Goal: Task Accomplishment & Management: Use online tool/utility

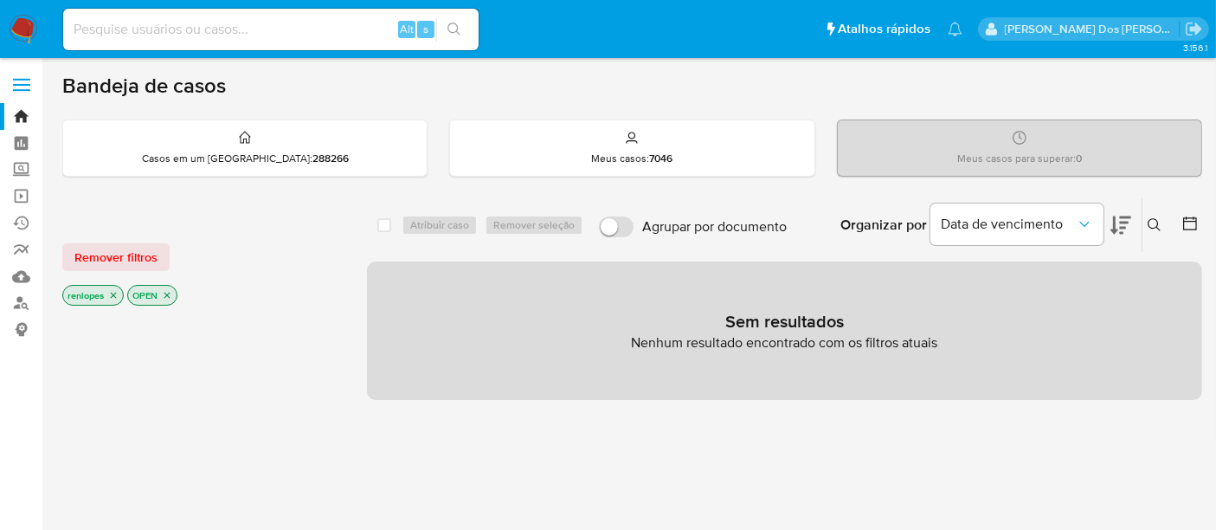
click at [179, 25] on input at bounding box center [270, 29] width 415 height 22
paste input "pmXev1XyXJdLdRdZurSMMwTZ"
type input "pmXev1XyXJdLdRdZurSMMwTZ"
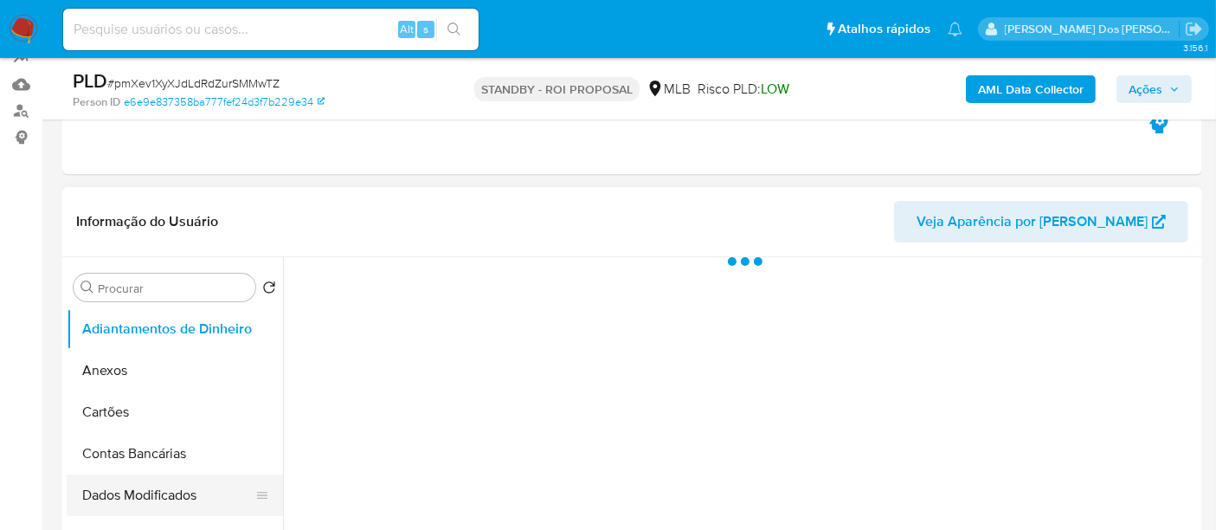
scroll to position [384, 0]
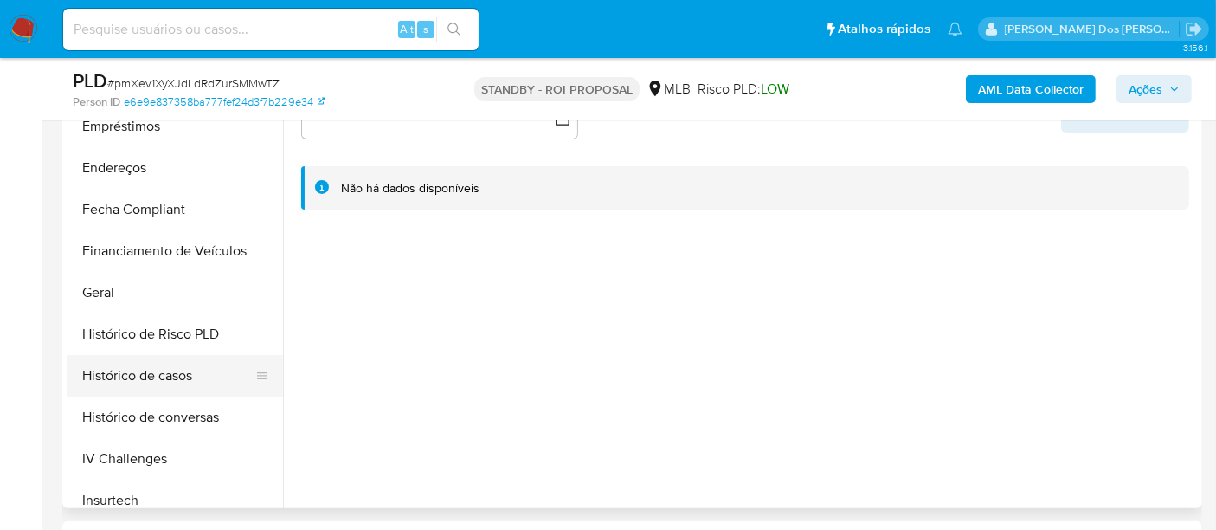
select select "10"
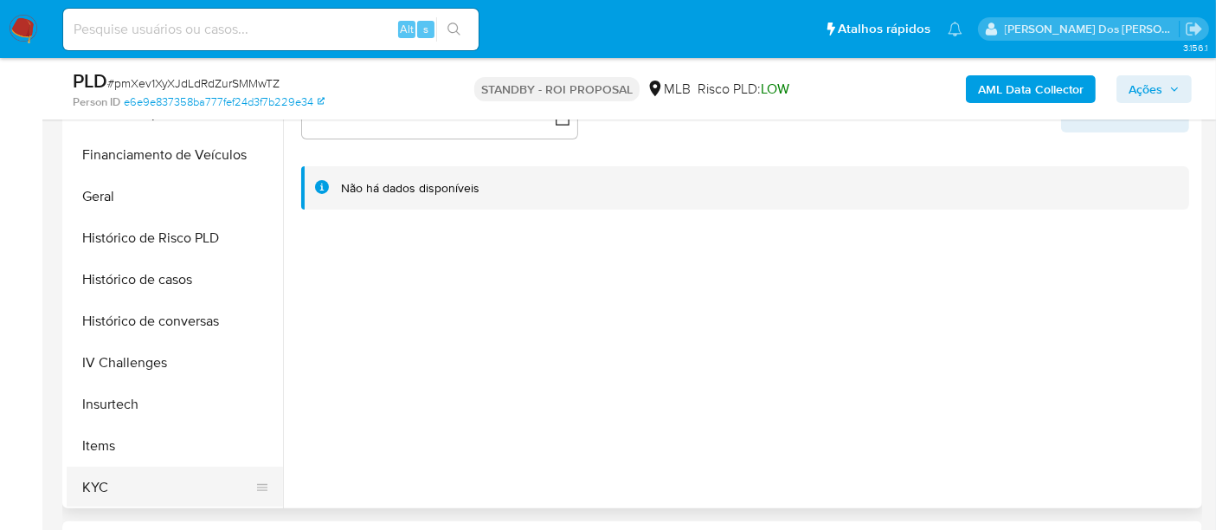
click at [96, 483] on button "KYC" at bounding box center [168, 487] width 202 height 42
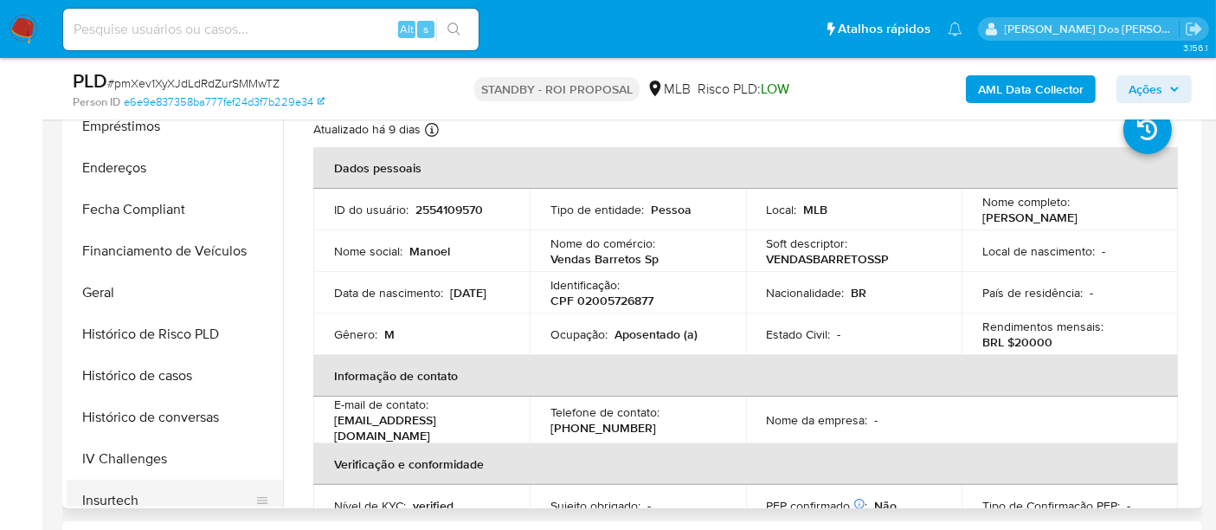
scroll to position [288, 0]
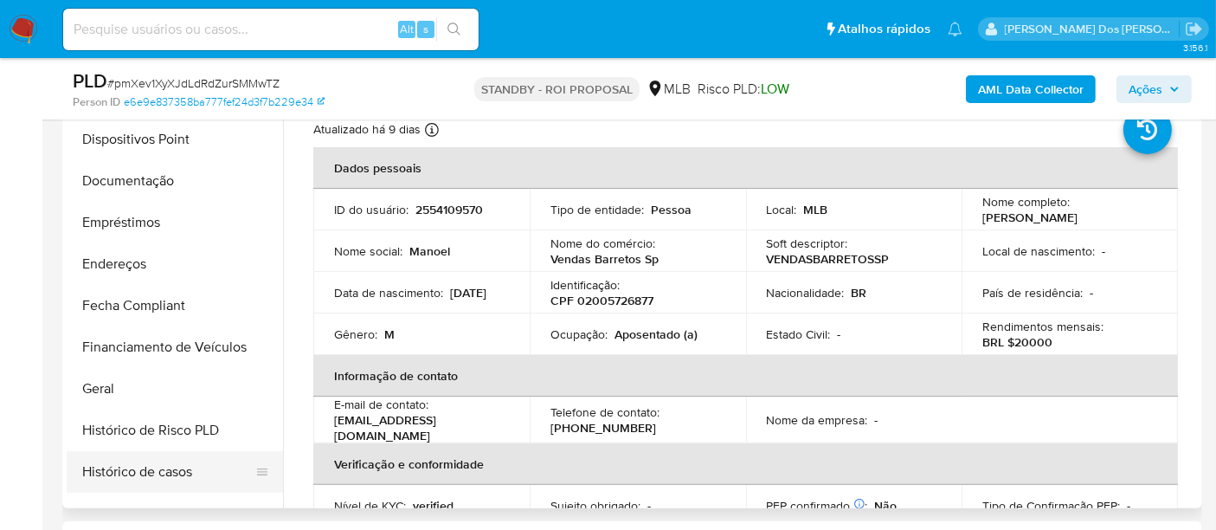
click at [139, 459] on button "Histórico de casos" at bounding box center [168, 472] width 202 height 42
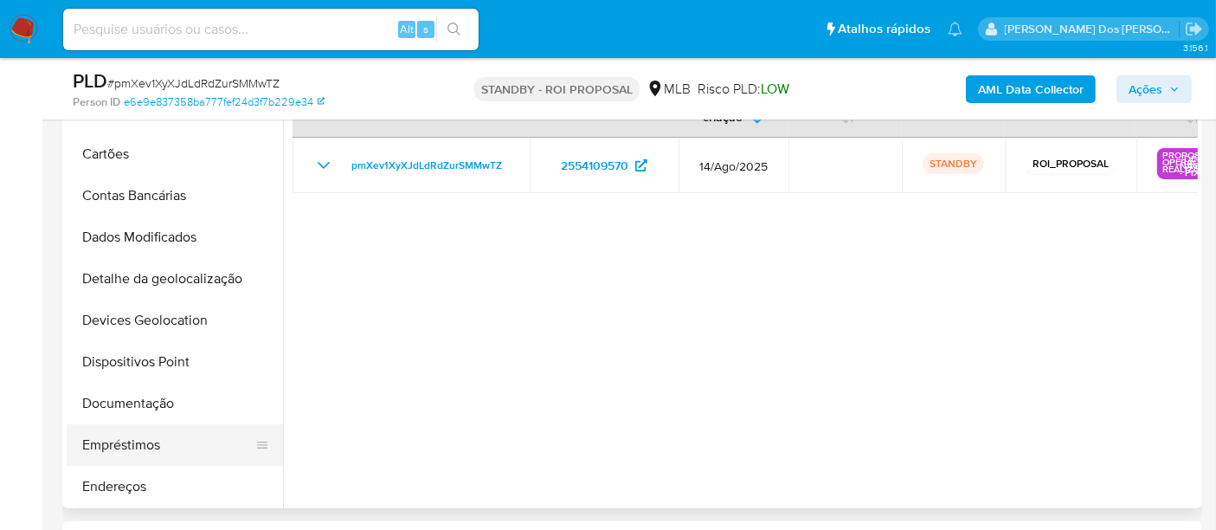
scroll to position [96, 0]
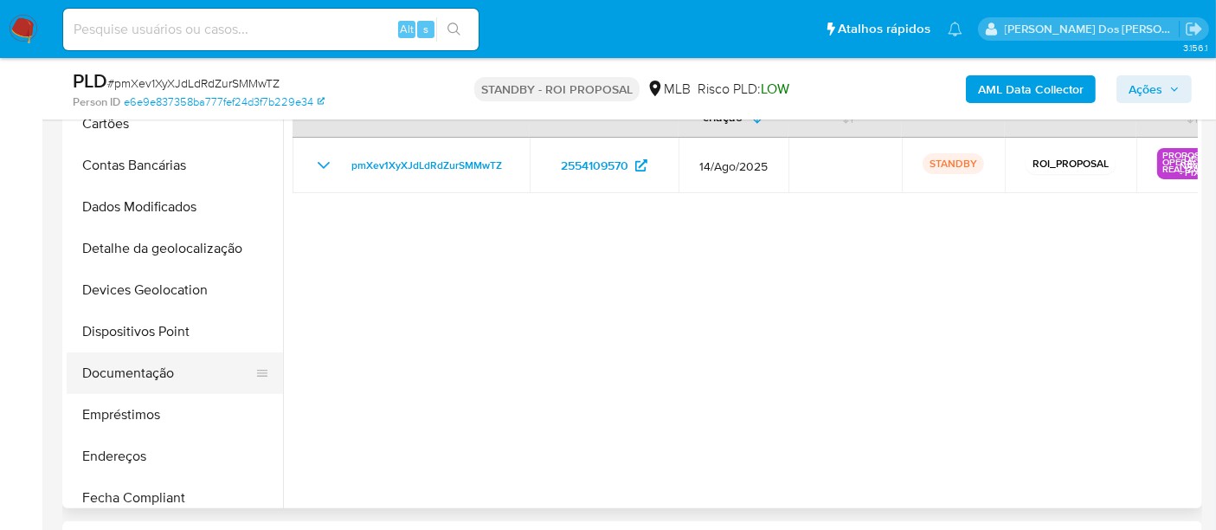
click at [153, 379] on button "Documentação" at bounding box center [168, 373] width 202 height 42
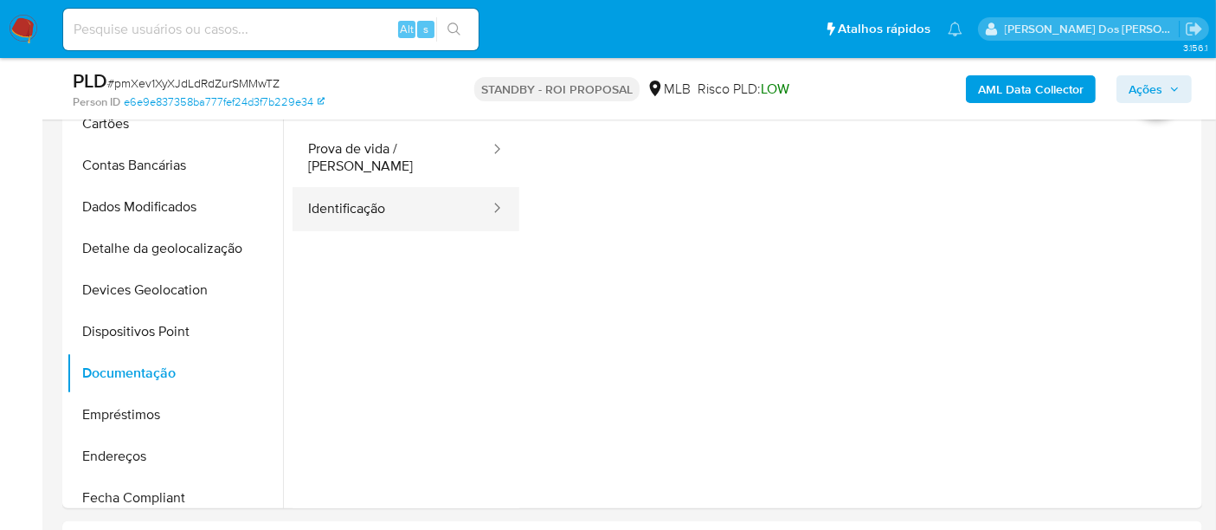
click at [361, 210] on button "Identificação" at bounding box center [391, 209] width 199 height 44
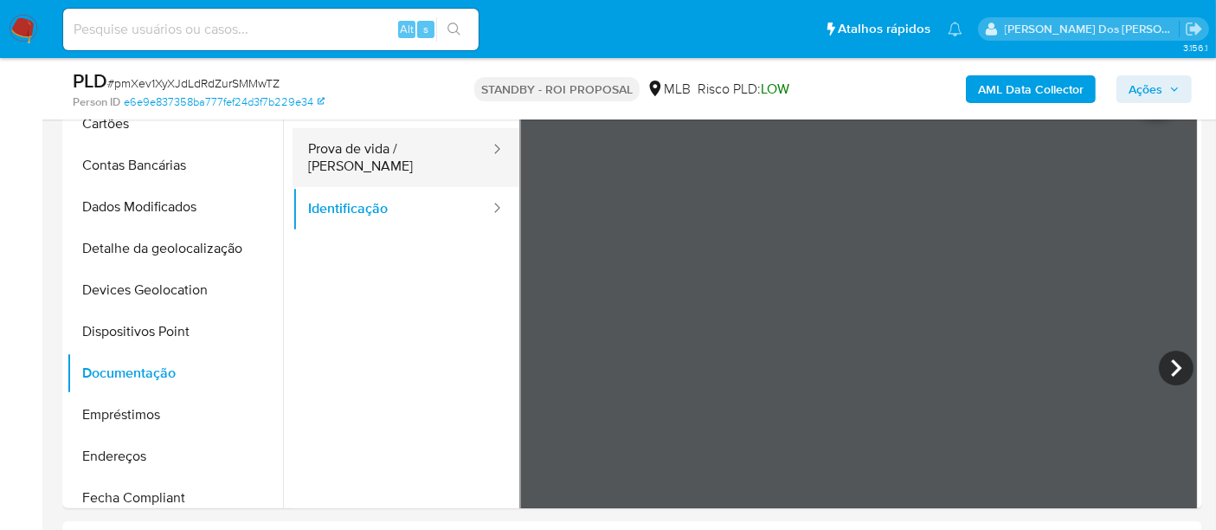
click at [324, 145] on button "Prova de vida / [PERSON_NAME]" at bounding box center [391, 157] width 199 height 59
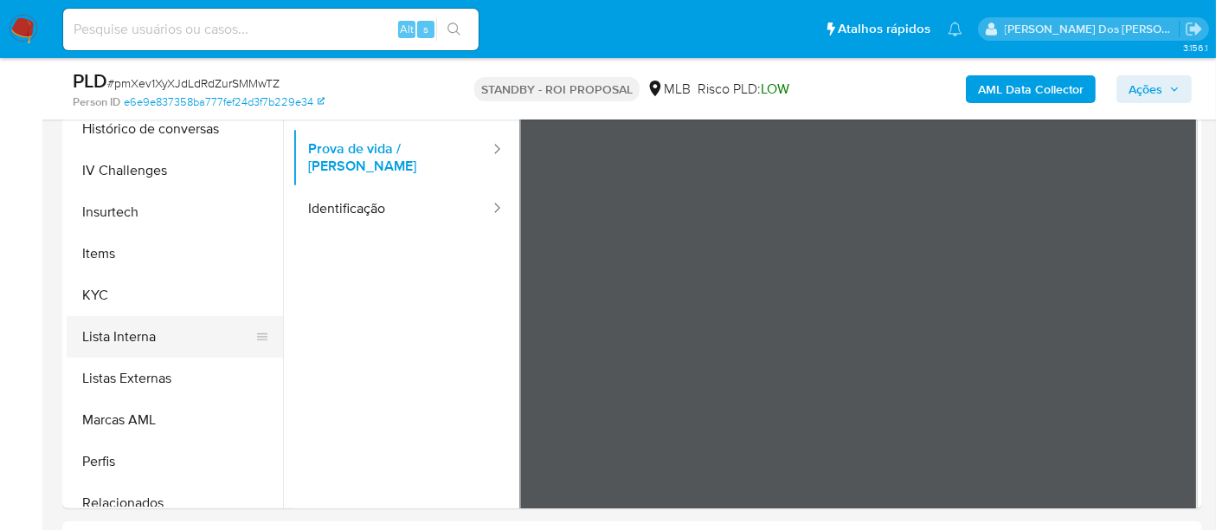
scroll to position [772, 0]
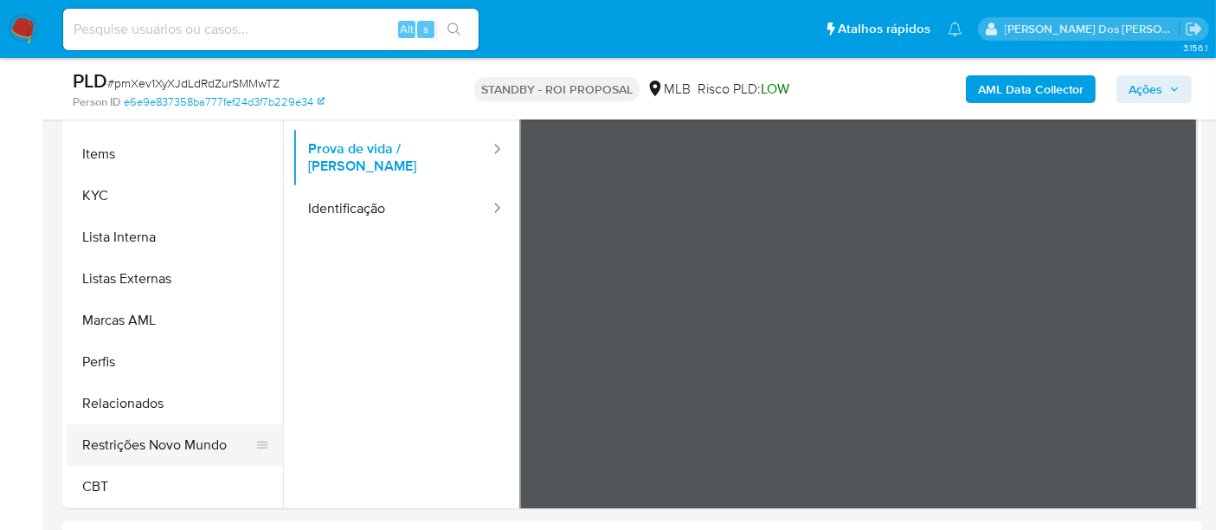
click at [182, 435] on button "Restrições Novo Mundo" at bounding box center [168, 445] width 202 height 42
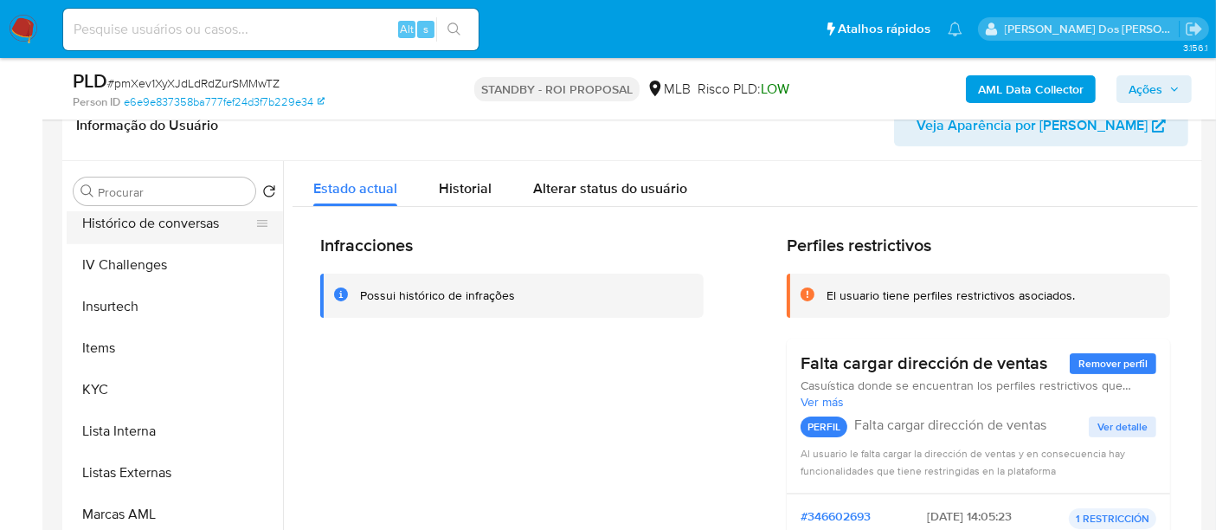
scroll to position [484, 0]
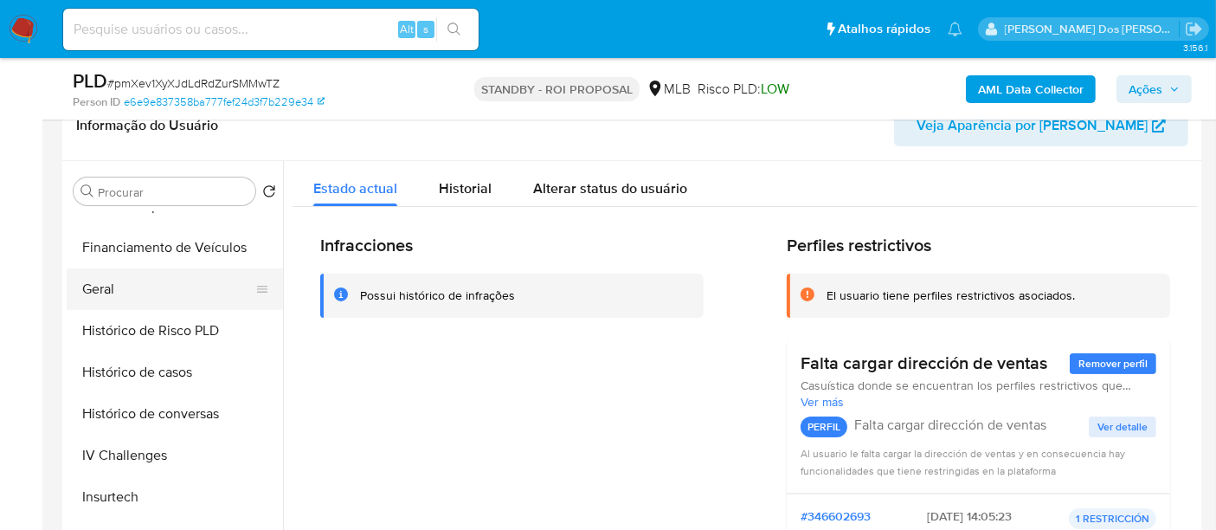
click at [106, 284] on button "Geral" at bounding box center [168, 289] width 202 height 42
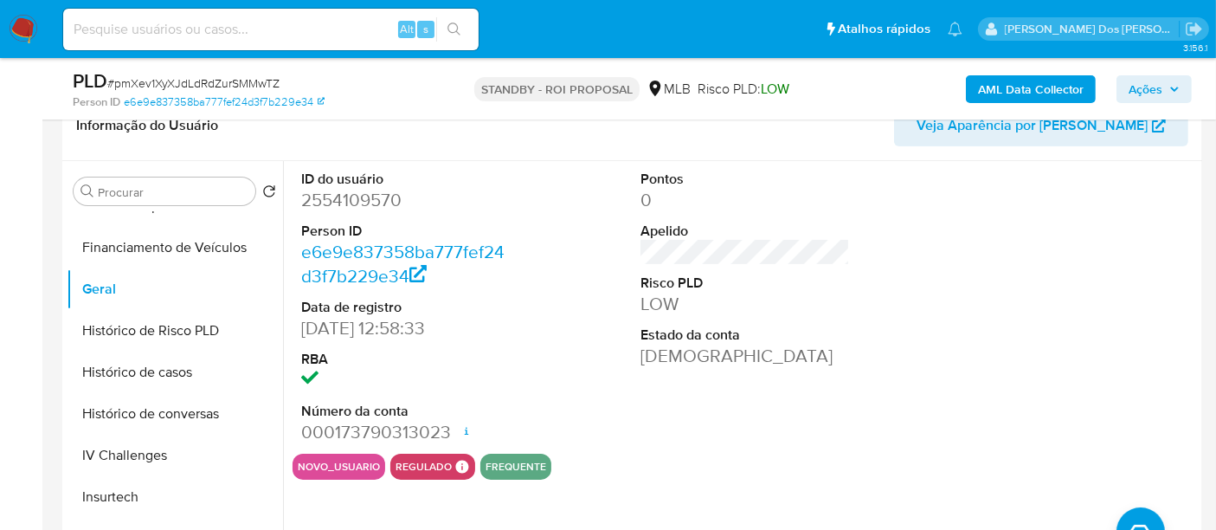
click at [193, 23] on input at bounding box center [270, 29] width 415 height 22
paste input "8MbnSjea4Poi8P847MPkj6KT"
type input "8MbnSjea4Poi8P847MPkj6KT"
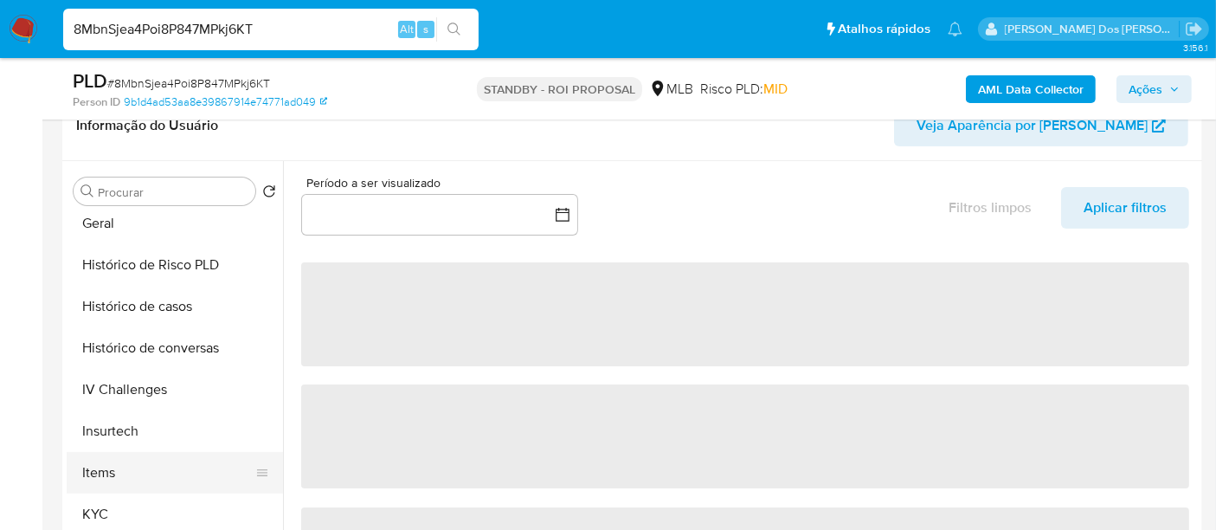
scroll to position [576, 0]
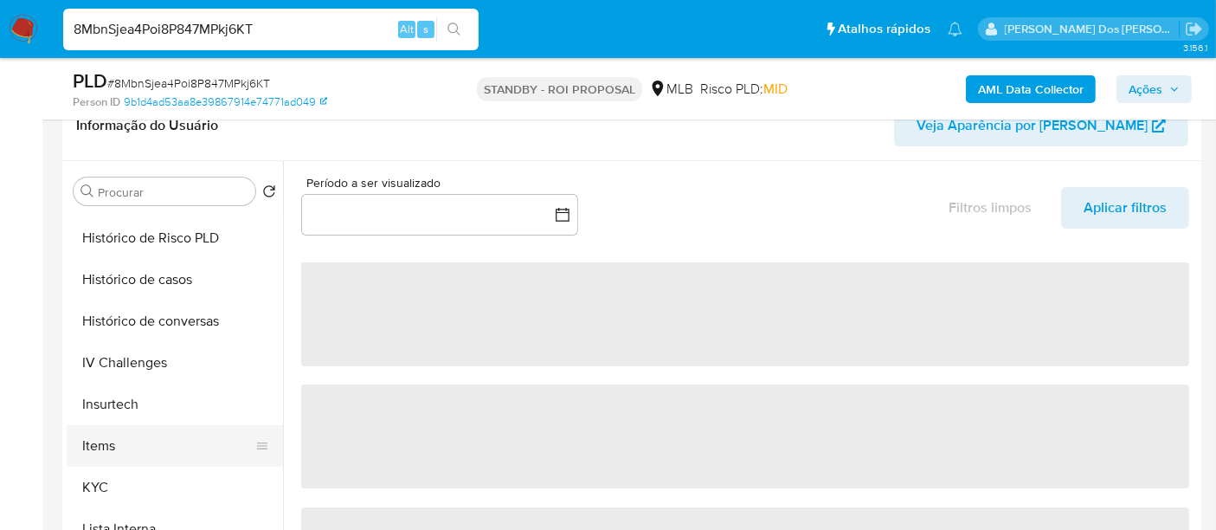
select select "10"
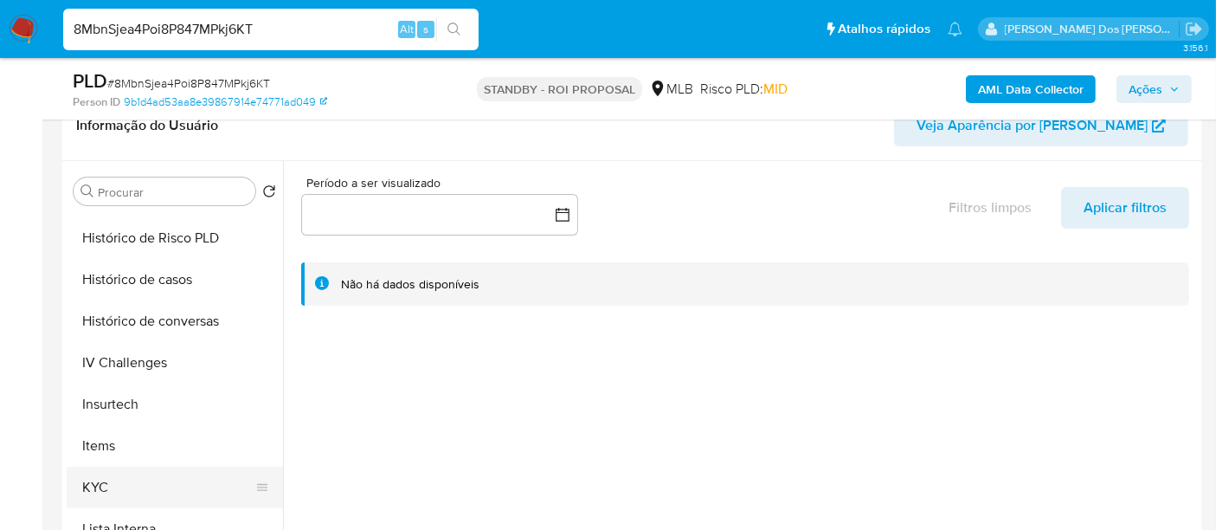
click at [106, 480] on button "KYC" at bounding box center [168, 487] width 202 height 42
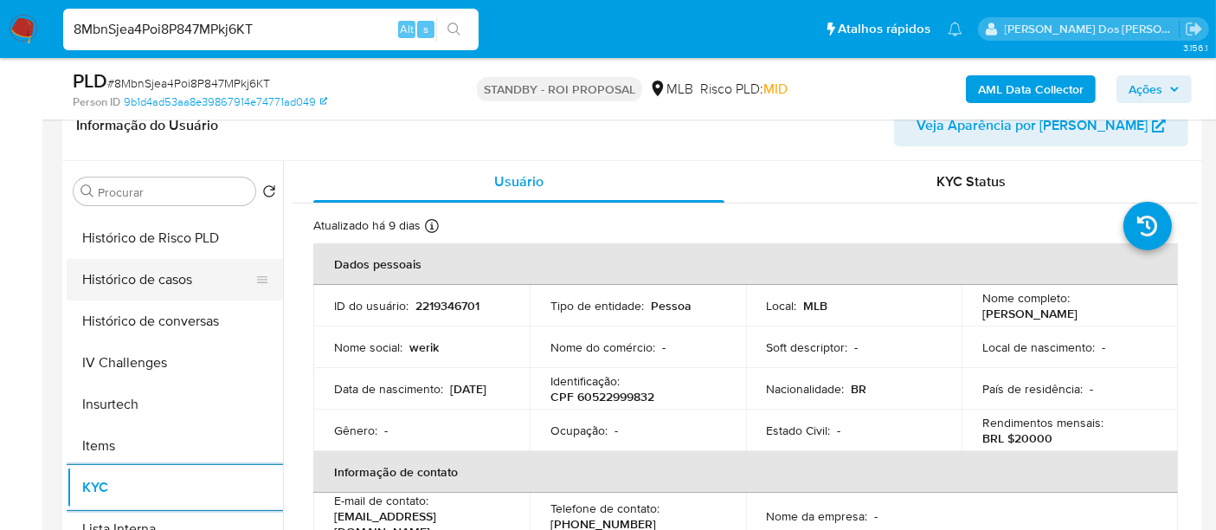
click at [149, 273] on button "Histórico de casos" at bounding box center [168, 280] width 202 height 42
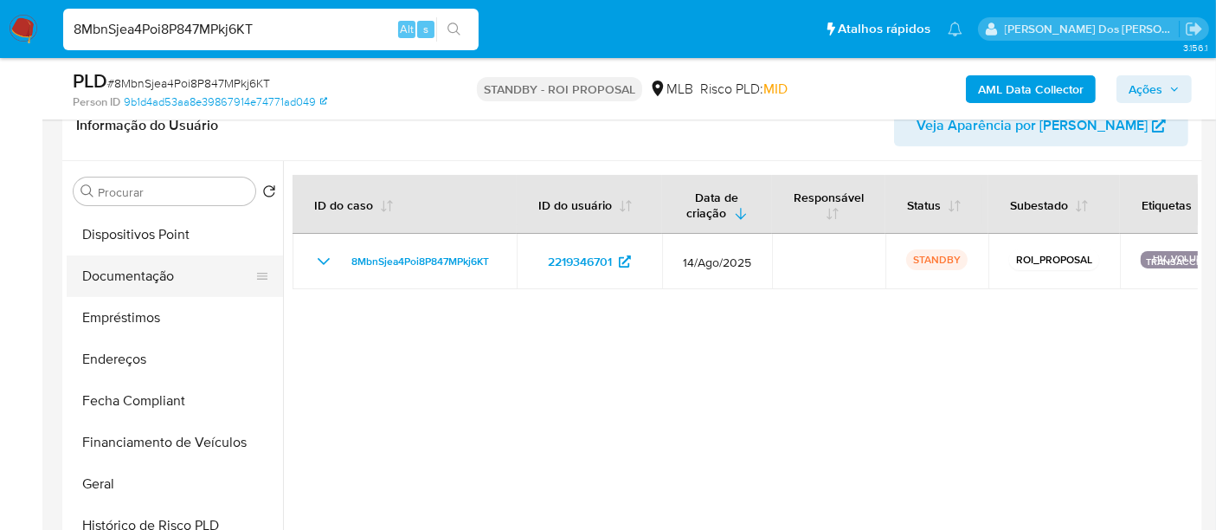
scroll to position [288, 0]
click at [144, 286] on button "Documentação" at bounding box center [168, 277] width 202 height 42
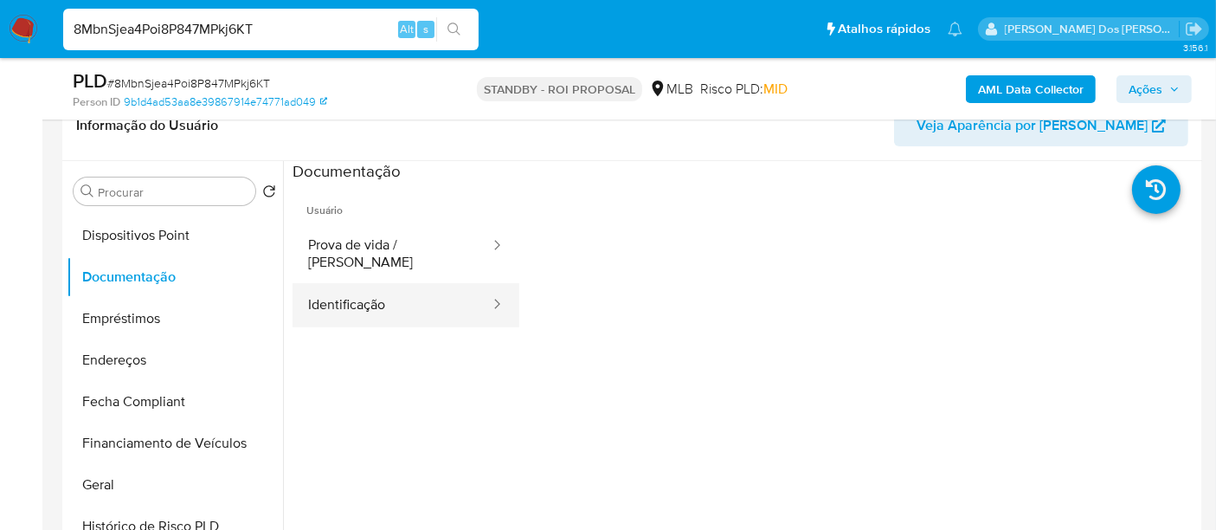
click at [333, 289] on button "Identificação" at bounding box center [391, 305] width 199 height 44
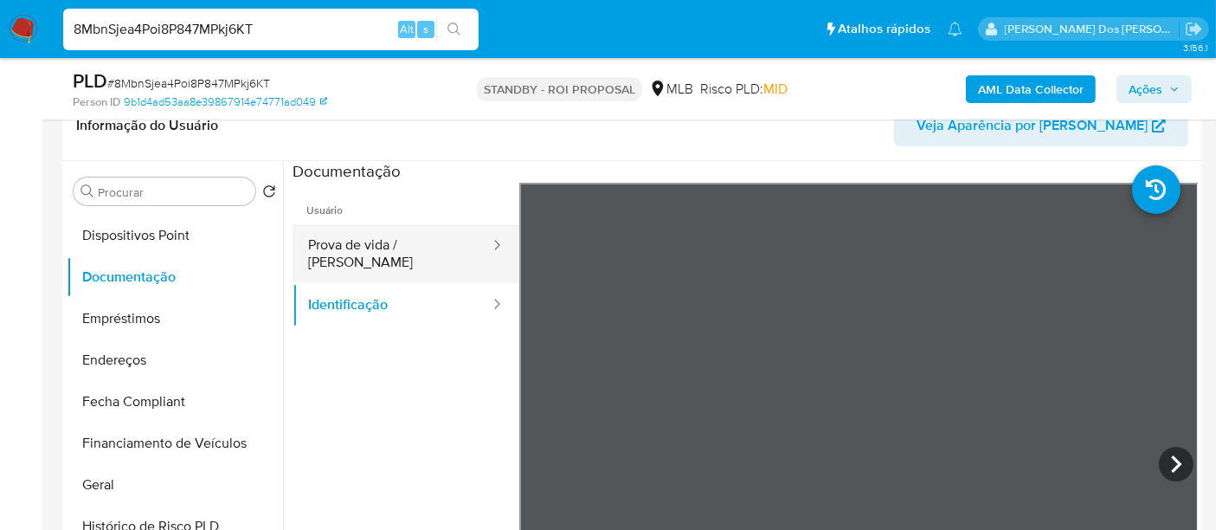
click at [414, 250] on button "Prova de vida / [PERSON_NAME]" at bounding box center [391, 253] width 199 height 59
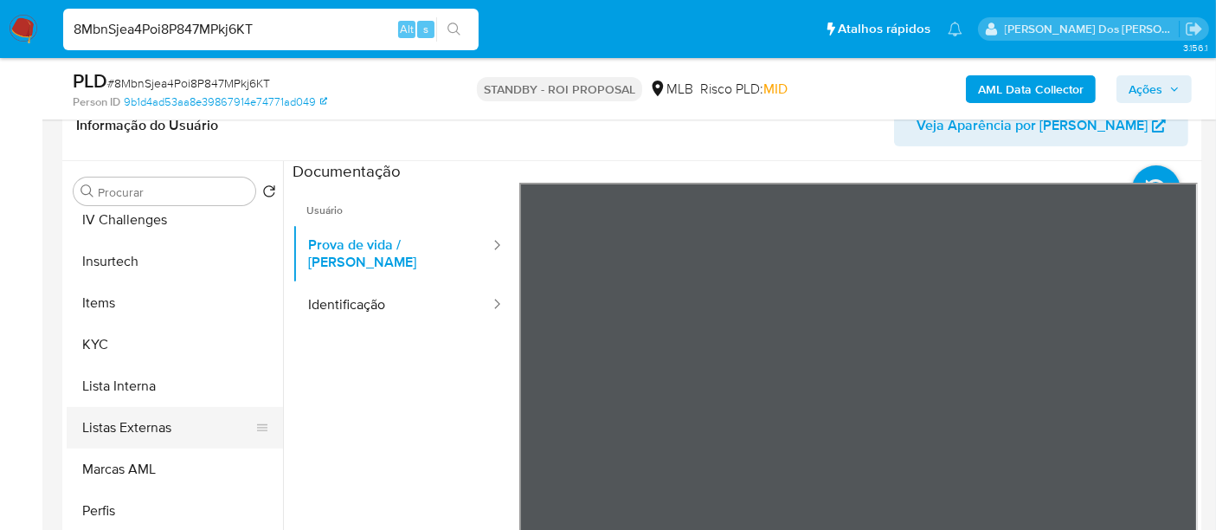
scroll to position [772, 0]
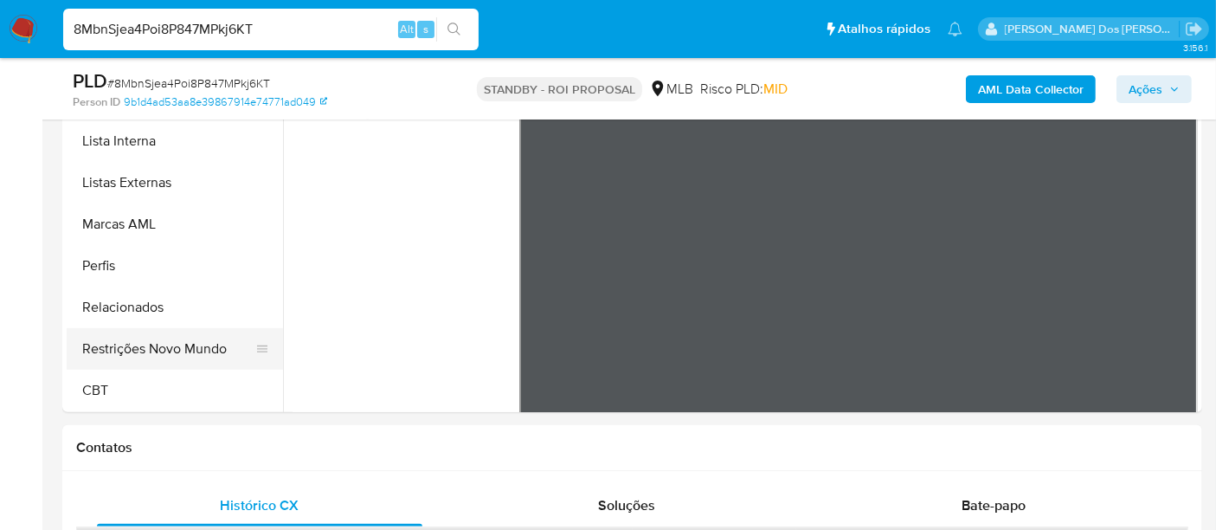
click at [187, 345] on button "Restrições Novo Mundo" at bounding box center [168, 349] width 202 height 42
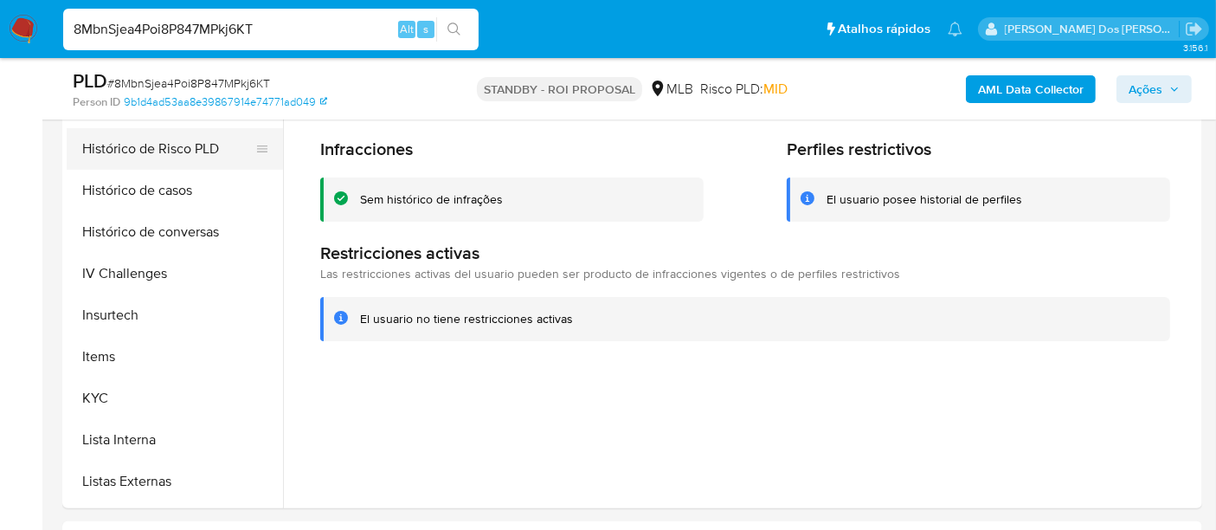
scroll to position [388, 0]
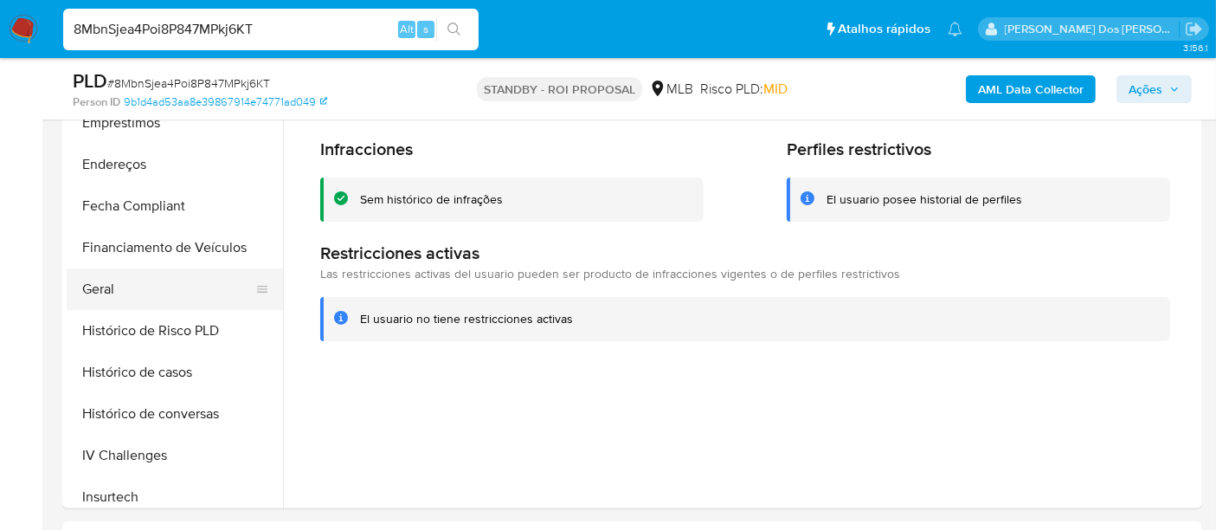
click at [101, 283] on button "Geral" at bounding box center [168, 289] width 202 height 42
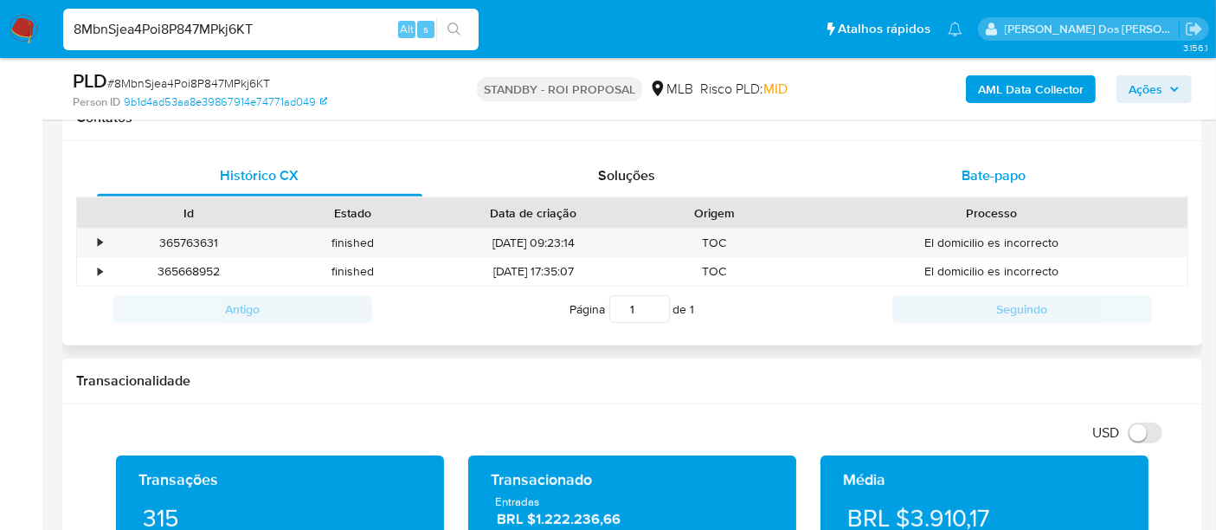
scroll to position [768, 0]
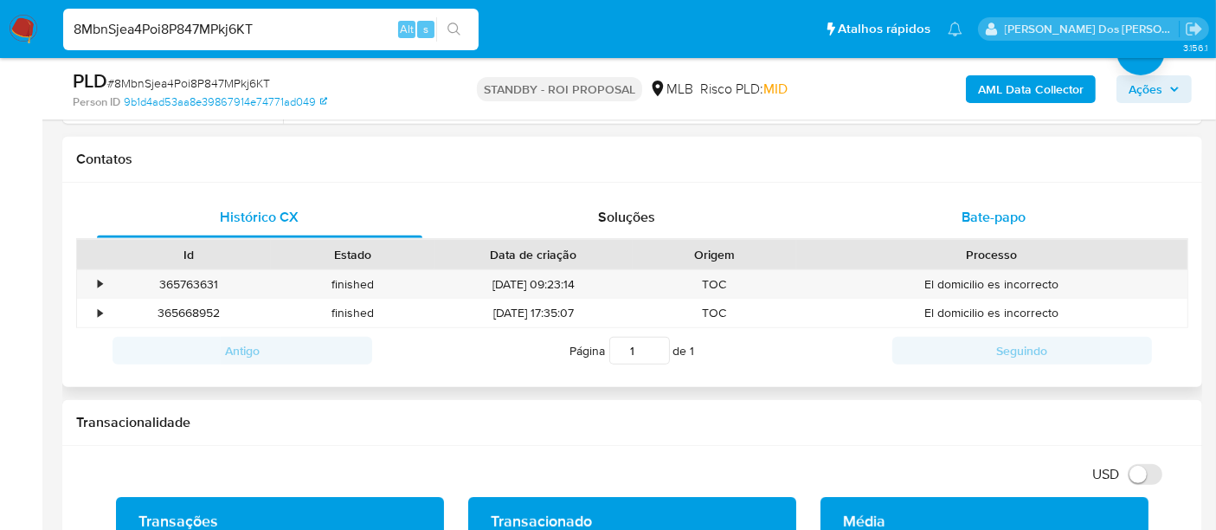
click at [976, 223] on span "Bate-papo" at bounding box center [993, 217] width 64 height 20
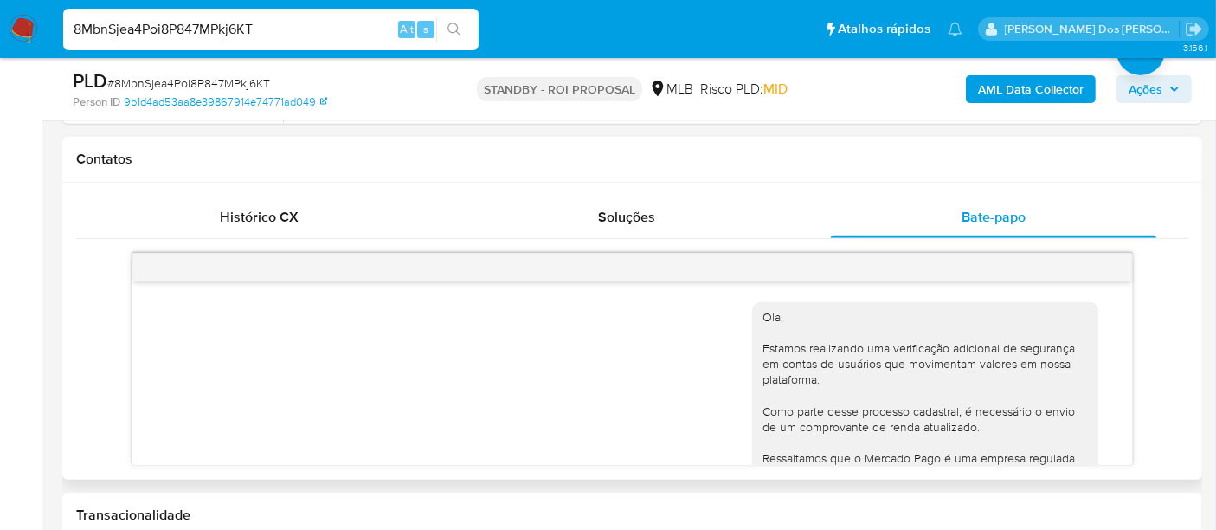
scroll to position [293, 0]
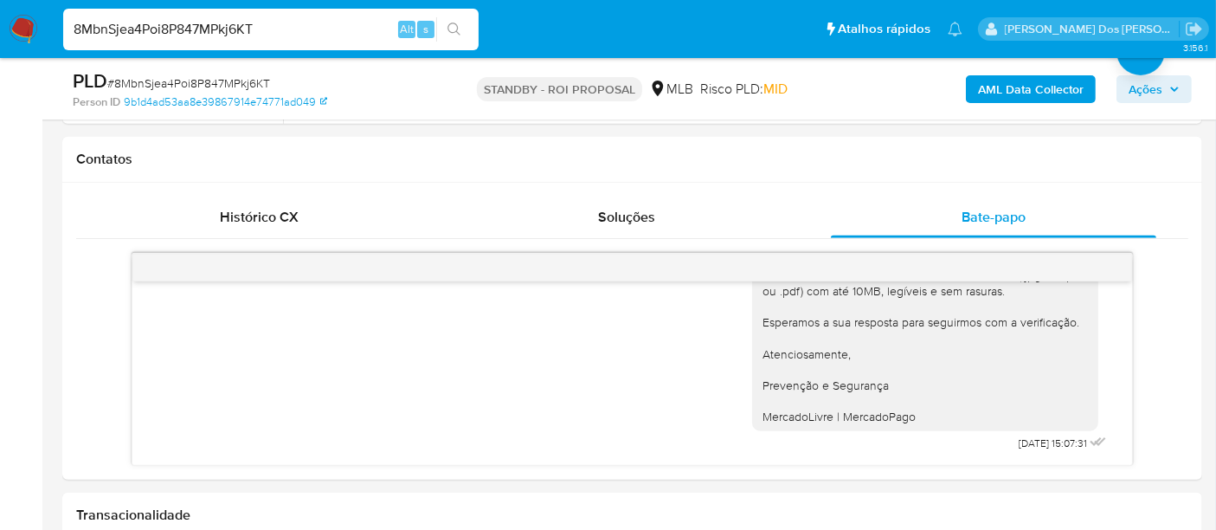
click at [160, 27] on input "8MbnSjea4Poi8P847MPkj6KT" at bounding box center [270, 29] width 415 height 22
paste input "O1eyxQmXFDLxI0FFeIYpahH9"
type input "O1eyxQmXFDLxI0FFeIYpahH9"
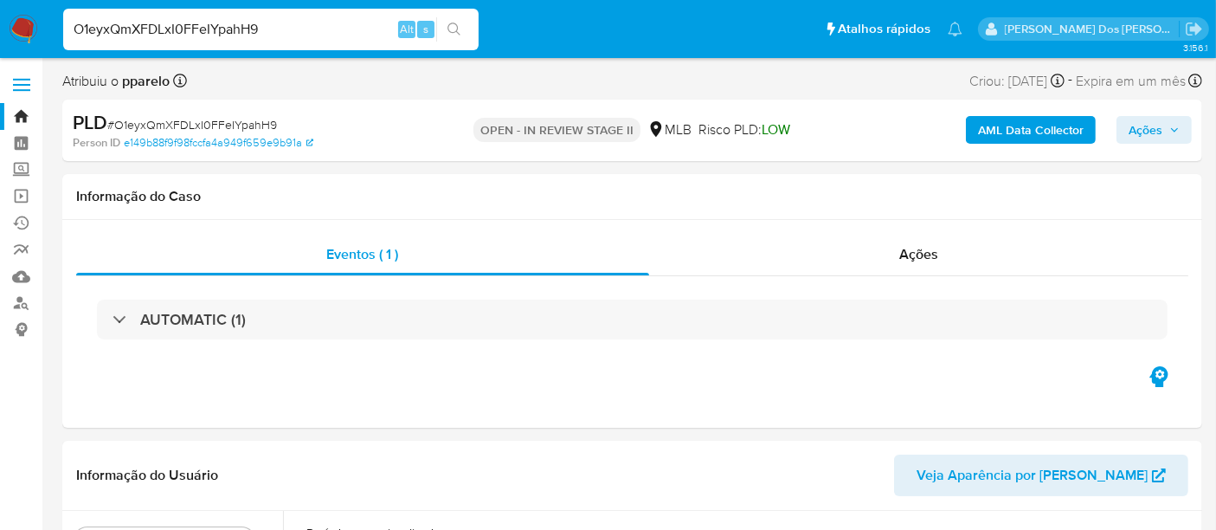
select select "10"
click at [314, 31] on input "O1eyxQmXFDLxI0FFeIYpahH9" at bounding box center [270, 29] width 415 height 22
click at [27, 29] on img at bounding box center [23, 29] width 29 height 29
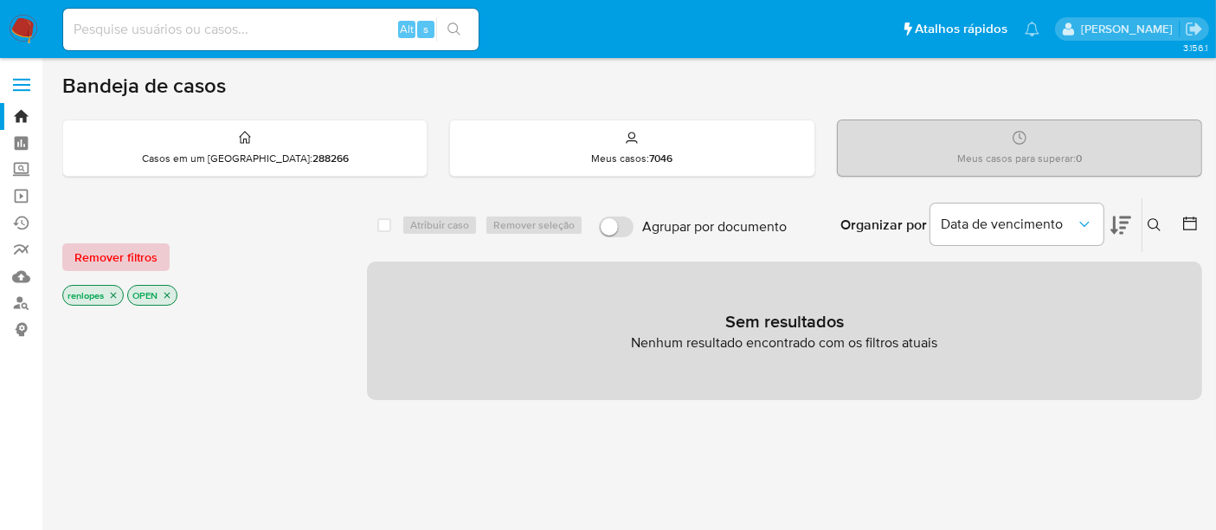
click at [138, 266] on span "Remover filtros" at bounding box center [115, 257] width 83 height 24
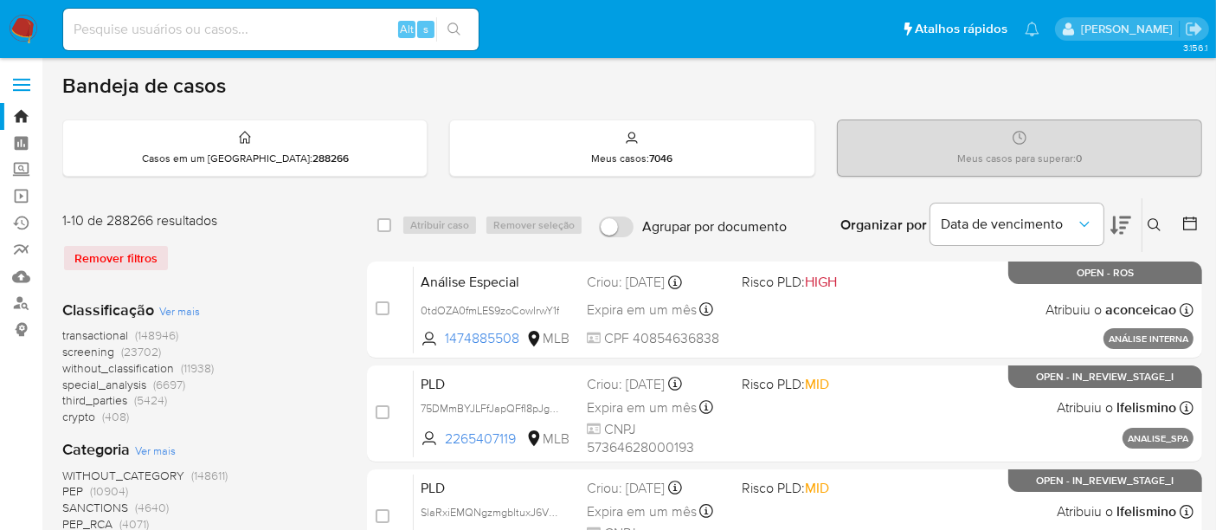
click at [1150, 222] on icon at bounding box center [1154, 225] width 14 height 14
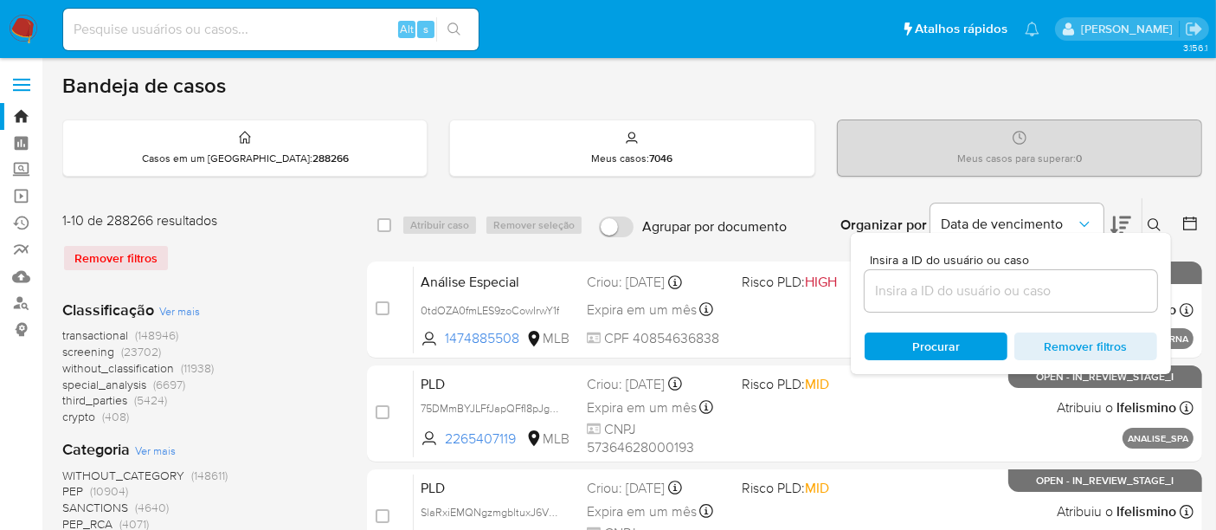
click at [933, 274] on div at bounding box center [1010, 291] width 292 height 42
click at [935, 287] on input at bounding box center [1010, 290] width 292 height 22
paste input "O1eyxQmXFDLxI0FFeIYpahH9"
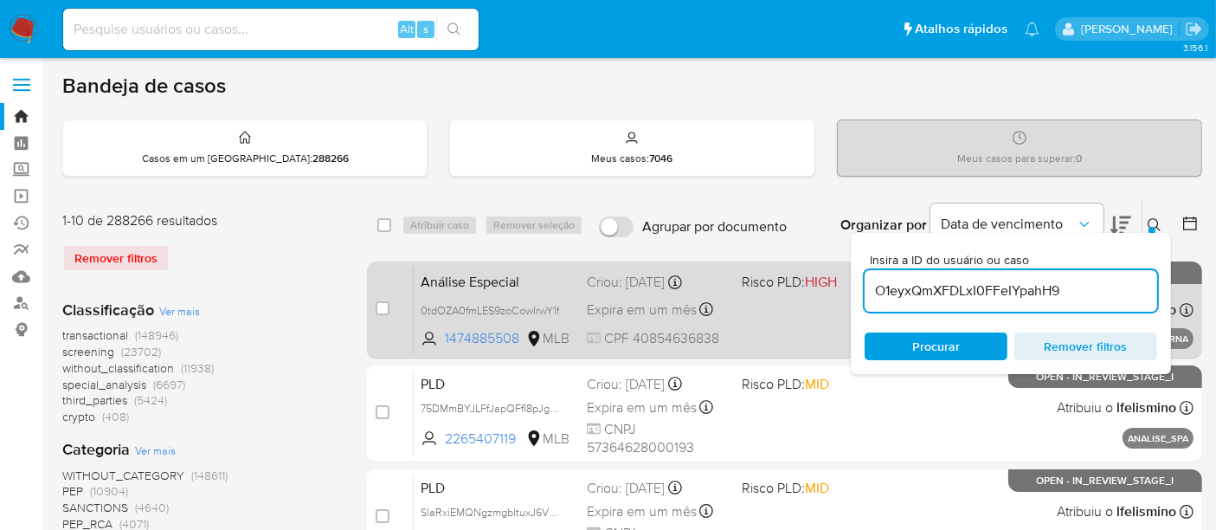
type input "O1eyxQmXFDLxI0FFeIYpahH9"
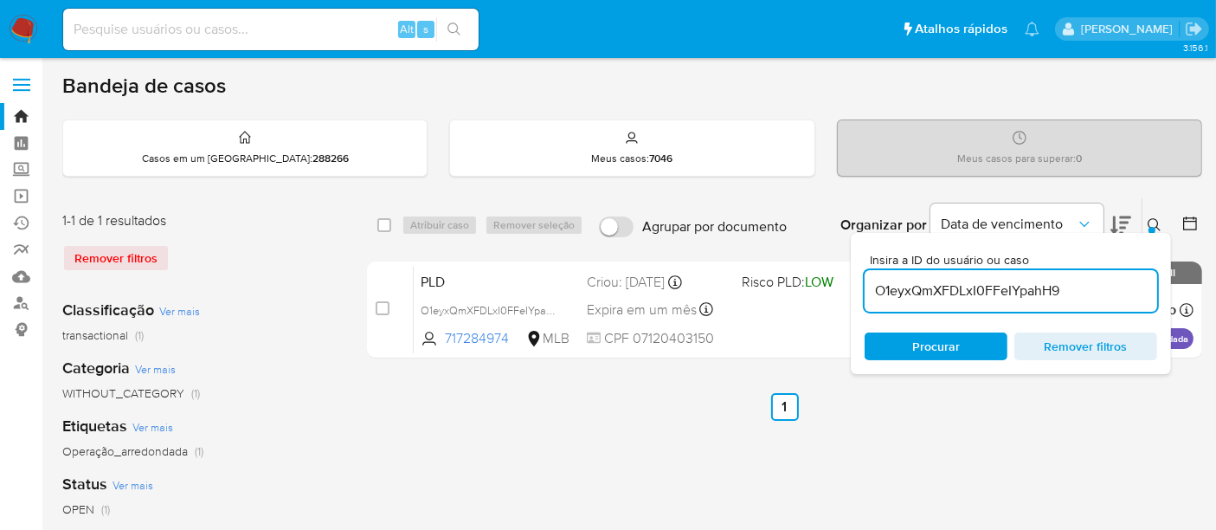
drag, startPoint x: 379, startPoint y: 308, endPoint x: 444, endPoint y: 220, distance: 109.6
click at [382, 307] on input "checkbox" at bounding box center [383, 308] width 14 height 14
checkbox input "true"
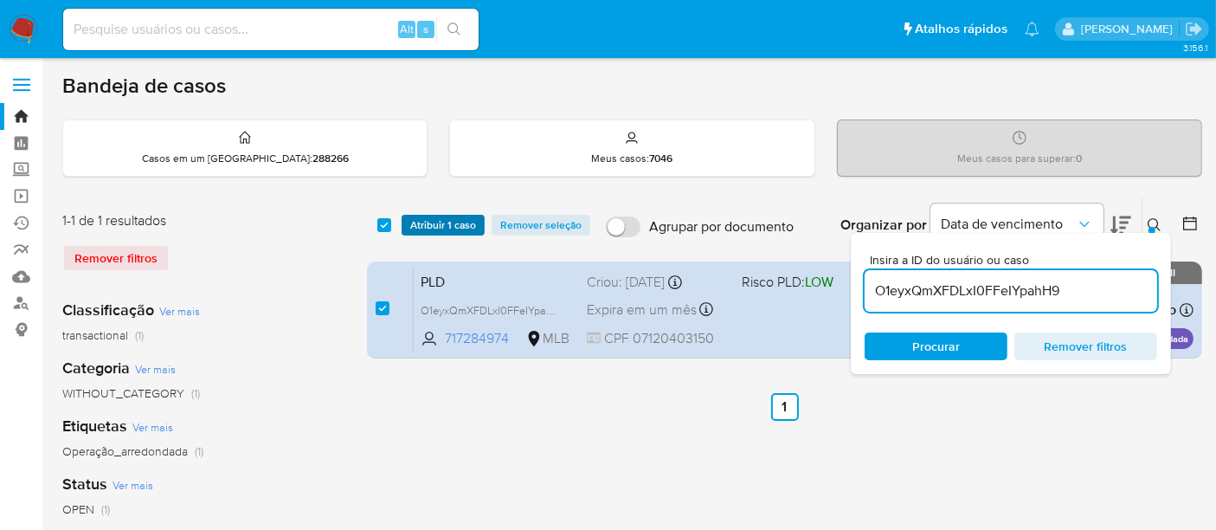
click at [447, 218] on span "Atribuir 1 caso" at bounding box center [443, 224] width 66 height 17
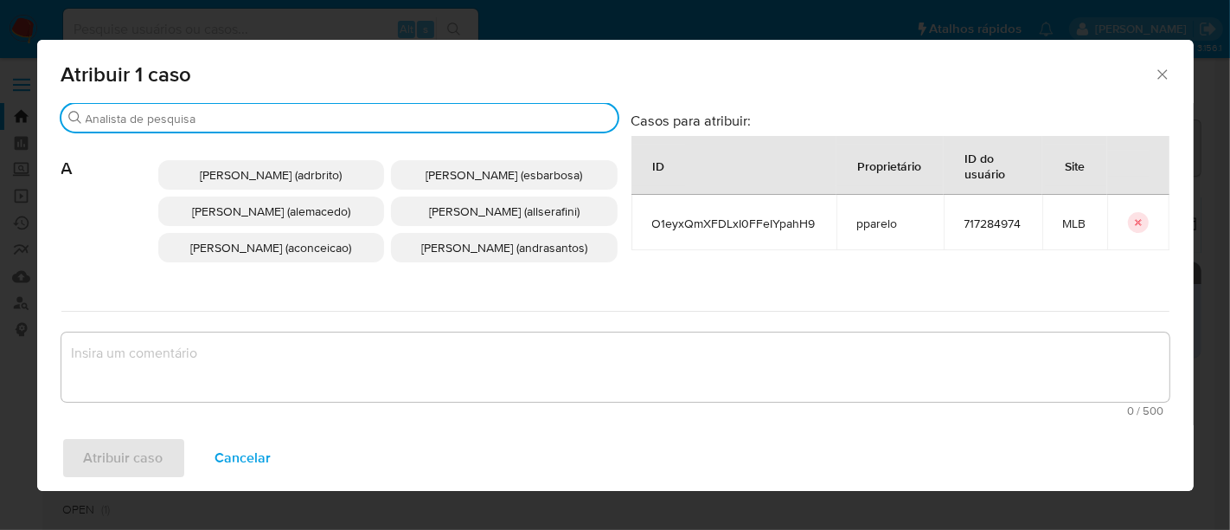
click at [424, 119] on input "Procurar" at bounding box center [348, 119] width 525 height 16
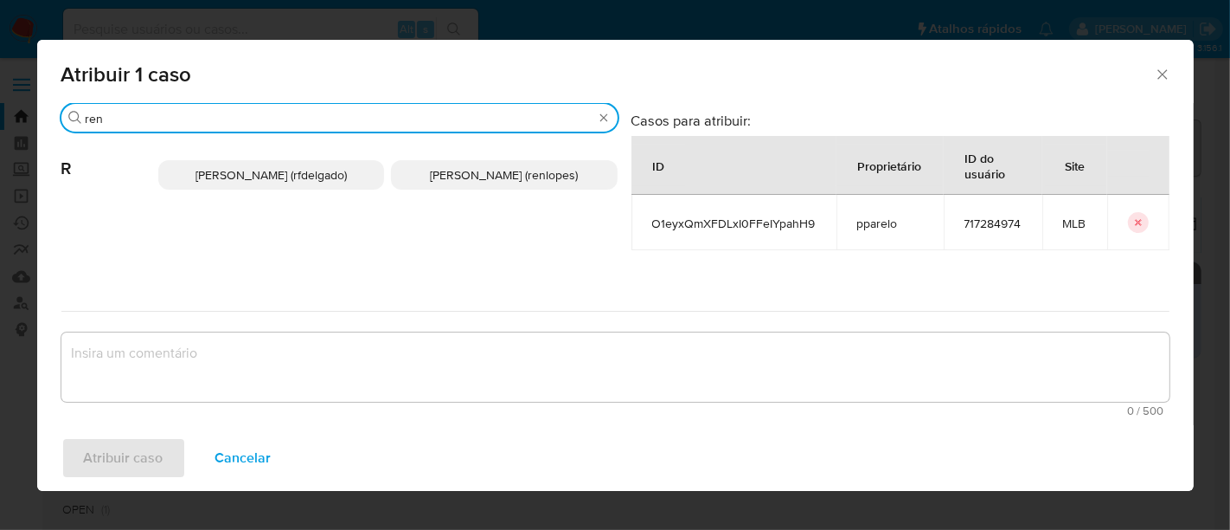
type input "ren"
click at [457, 177] on span "Renato Lopes Dos Santos (renlopes)" at bounding box center [504, 174] width 148 height 17
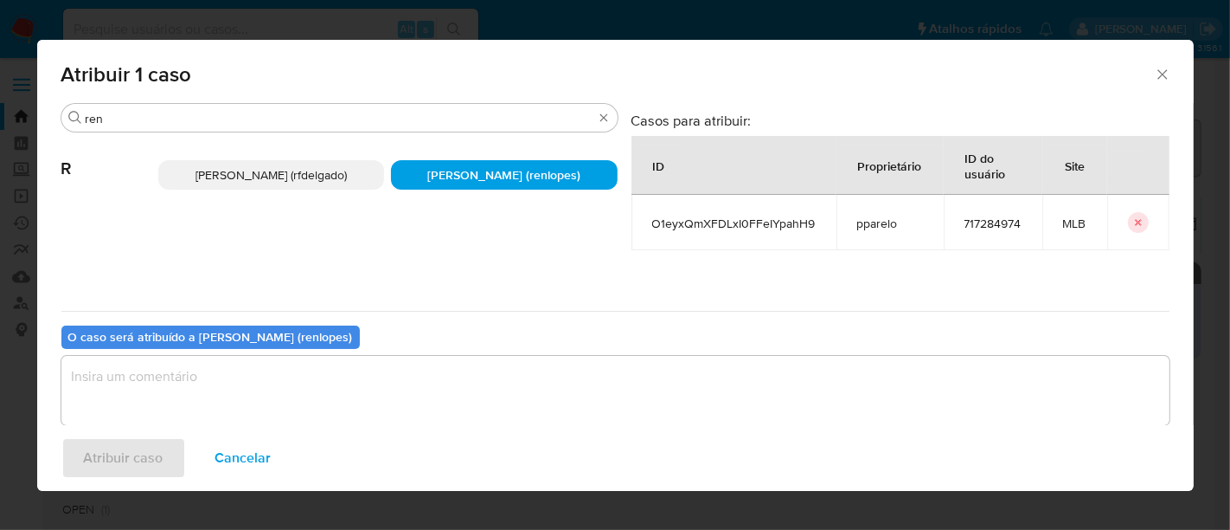
click at [468, 368] on textarea "assign-modal" at bounding box center [615, 390] width 1108 height 69
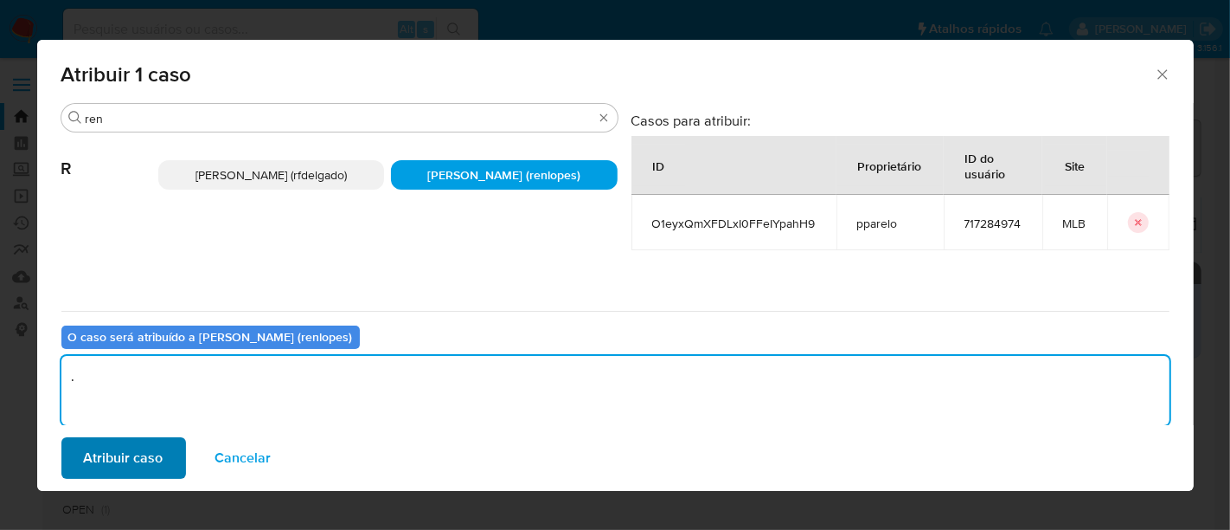
type textarea "."
click at [138, 460] on span "Atribuir caso" at bounding box center [124, 458] width 80 height 38
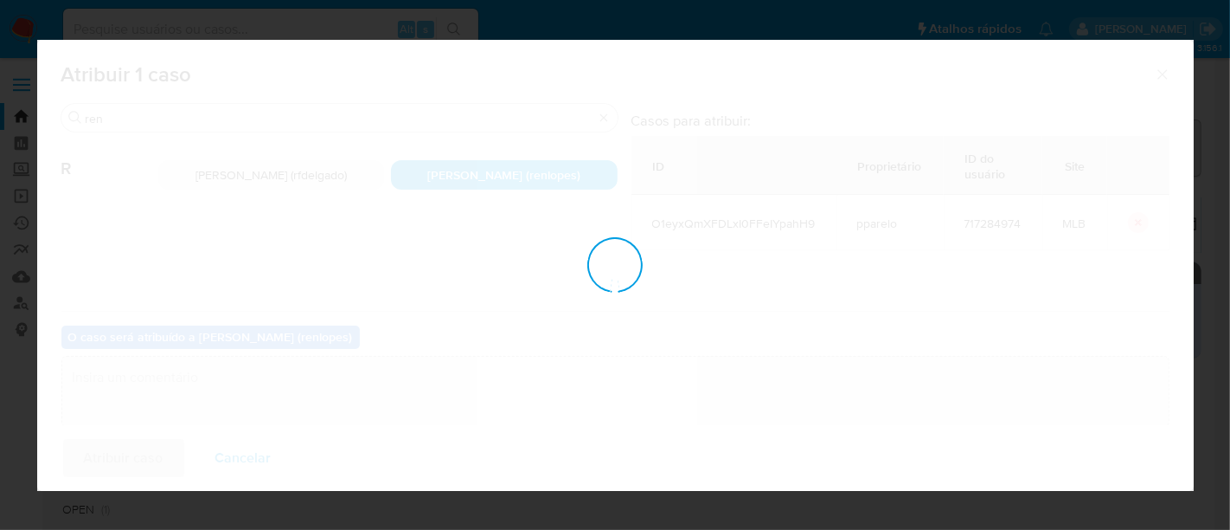
checkbox input "false"
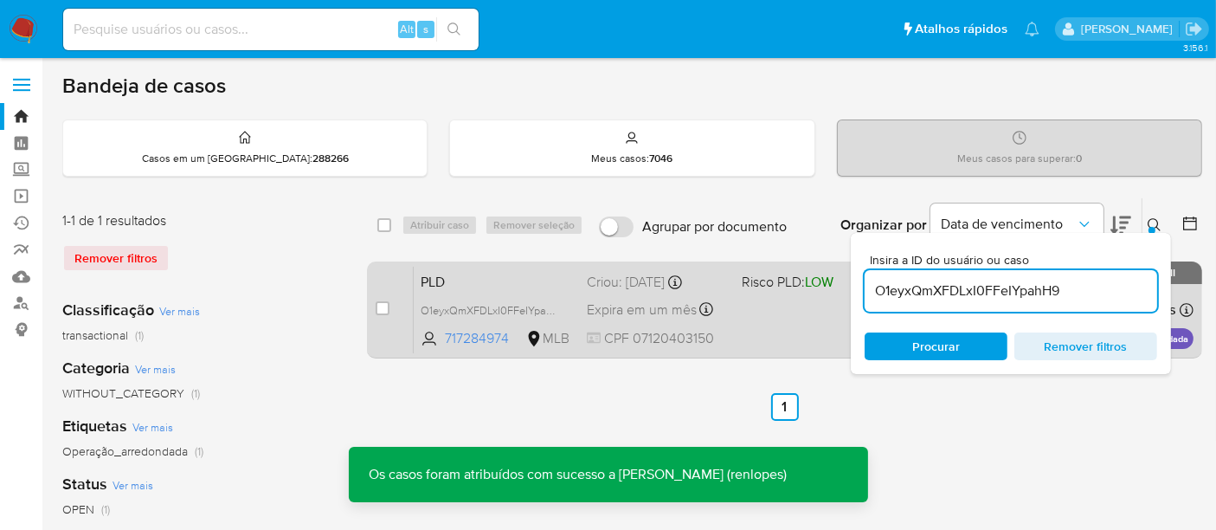
click at [593, 284] on div "Criou: 12/08/2025 Criou: 12/08/2025 00:31:59" at bounding box center [657, 282] width 141 height 19
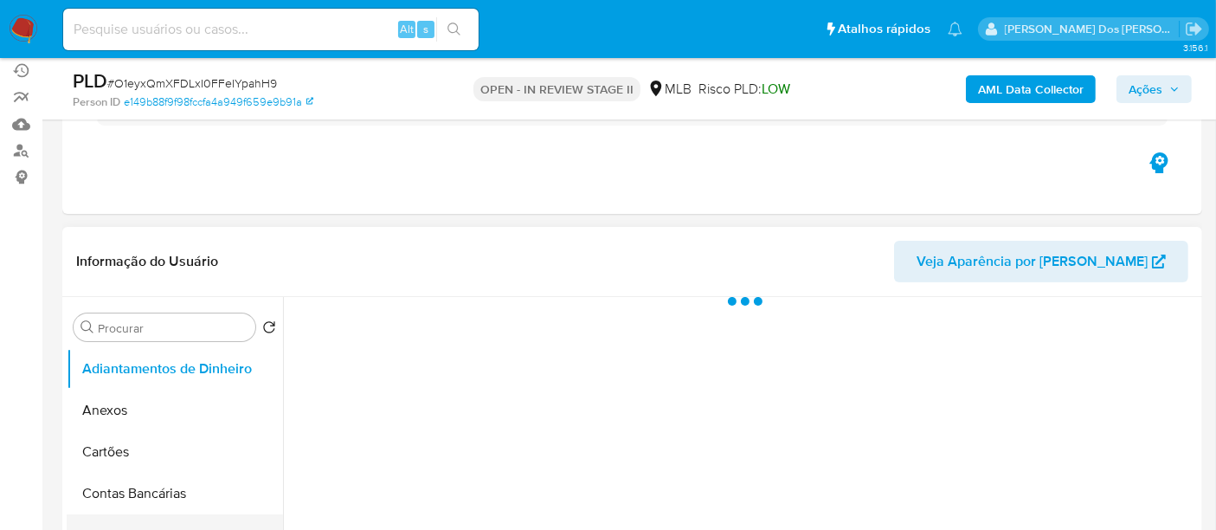
scroll to position [384, 0]
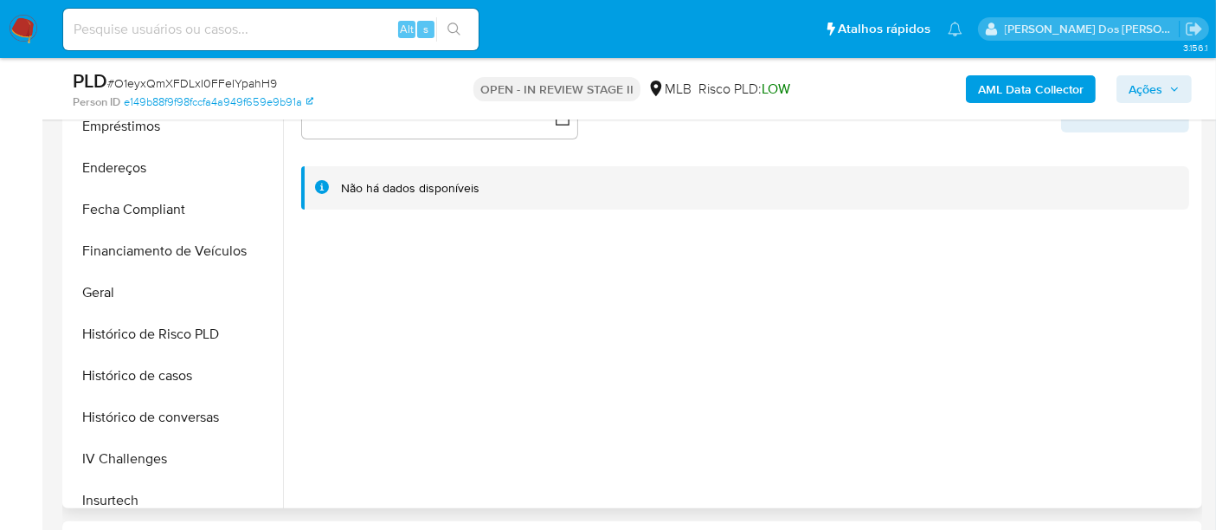
select select "10"
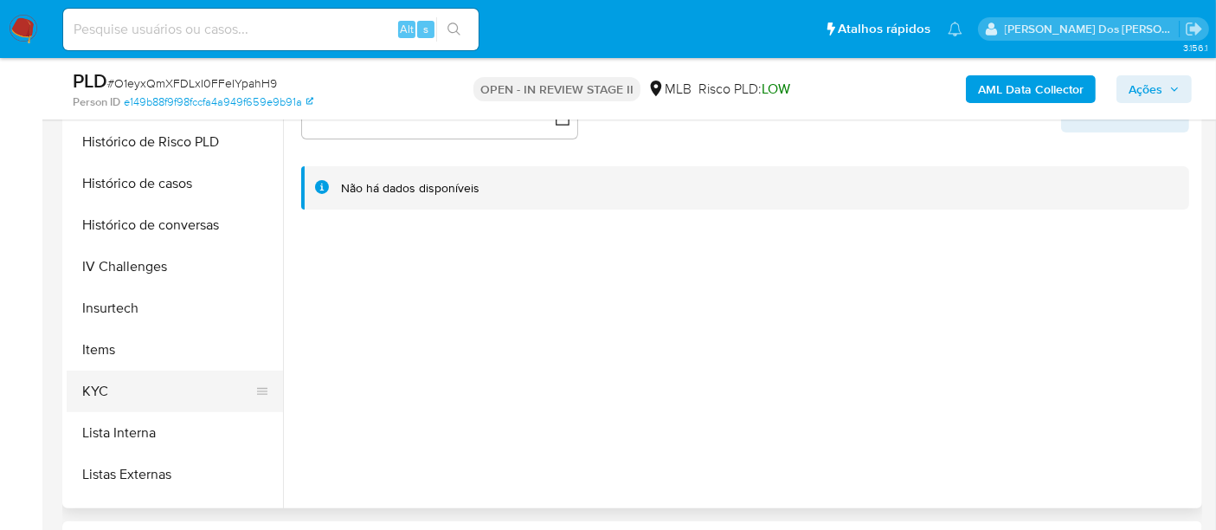
click at [100, 382] on button "KYC" at bounding box center [168, 391] width 202 height 42
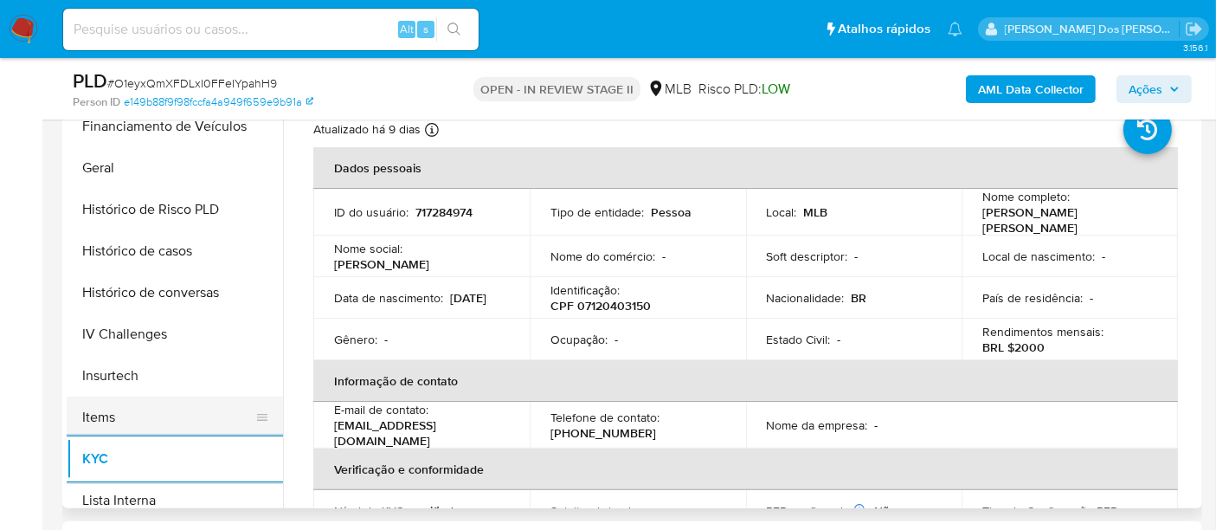
scroll to position [480, 0]
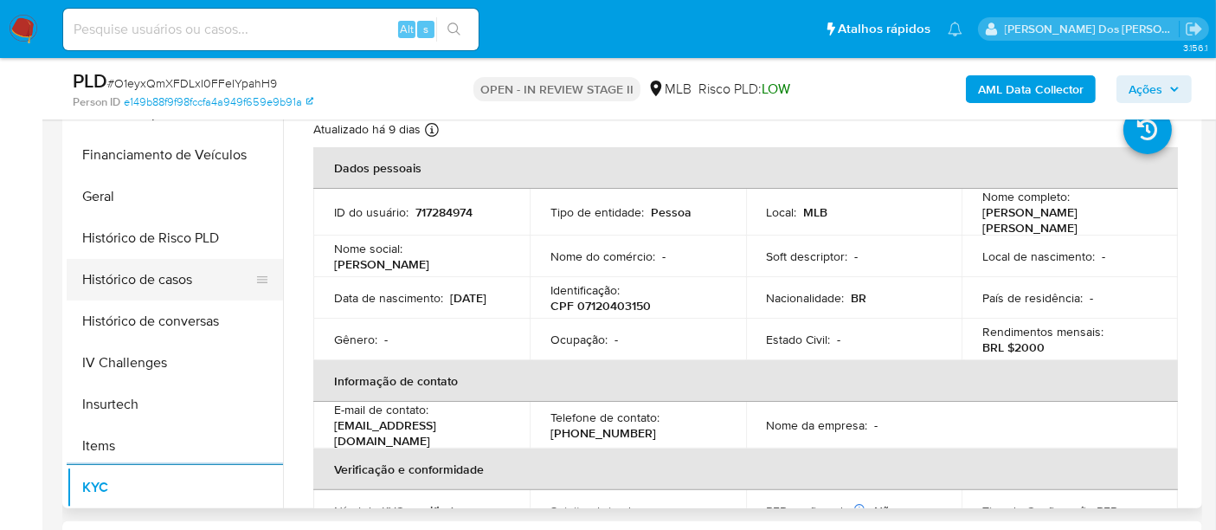
click at [158, 269] on button "Histórico de casos" at bounding box center [168, 280] width 202 height 42
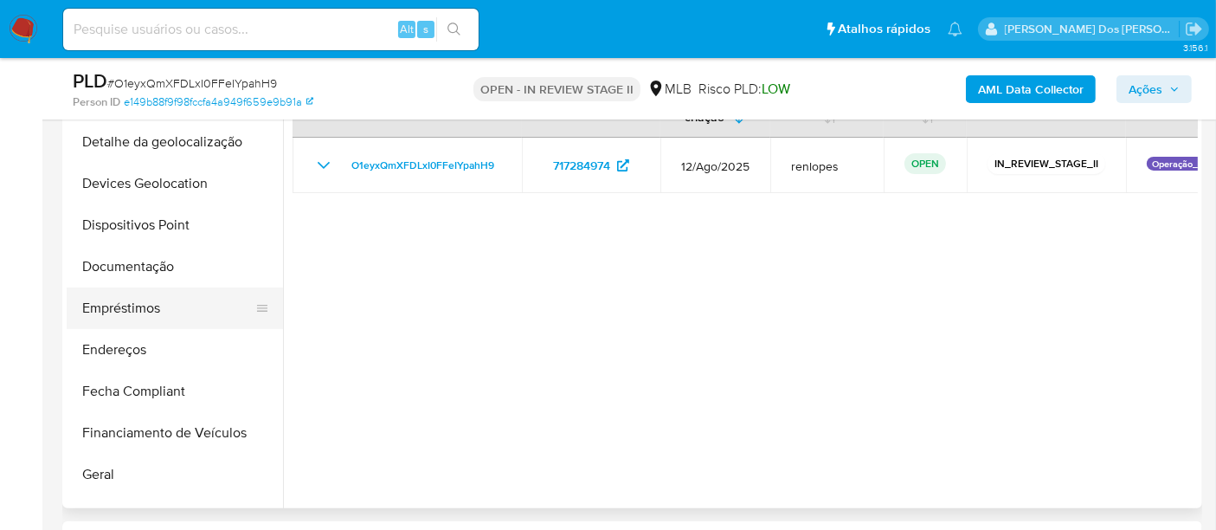
scroll to position [192, 0]
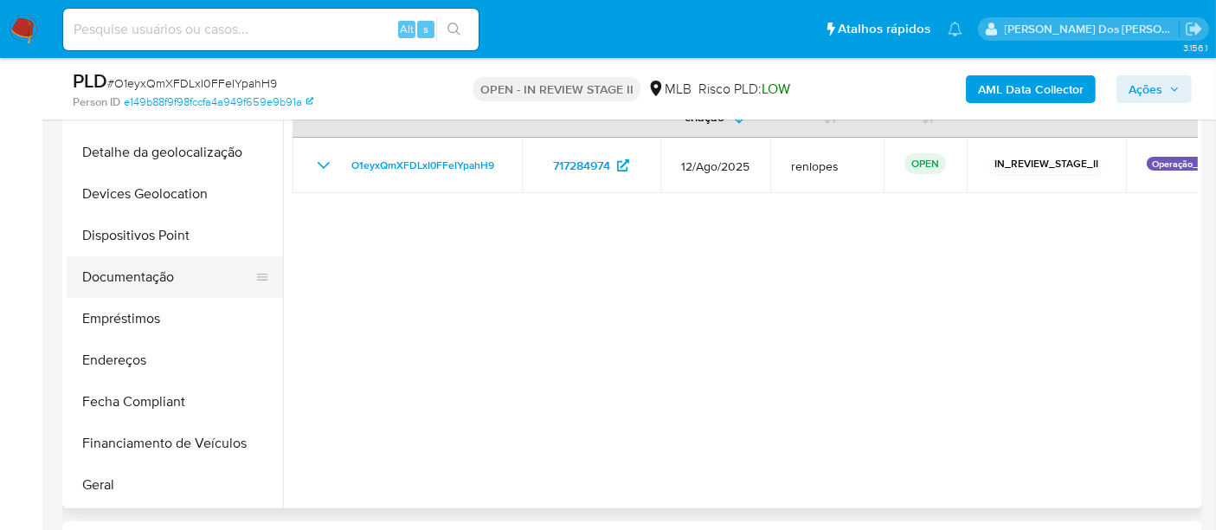
click at [145, 283] on button "Documentação" at bounding box center [168, 277] width 202 height 42
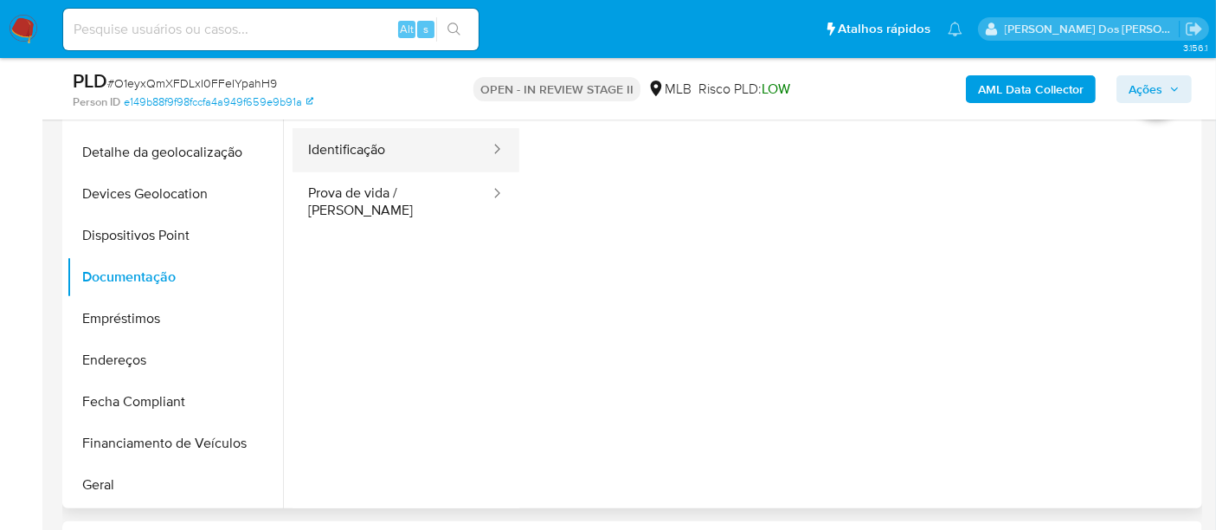
drag, startPoint x: 357, startPoint y: 157, endPoint x: 372, endPoint y: 164, distance: 16.3
click at [357, 157] on button "Identificação" at bounding box center [391, 150] width 199 height 44
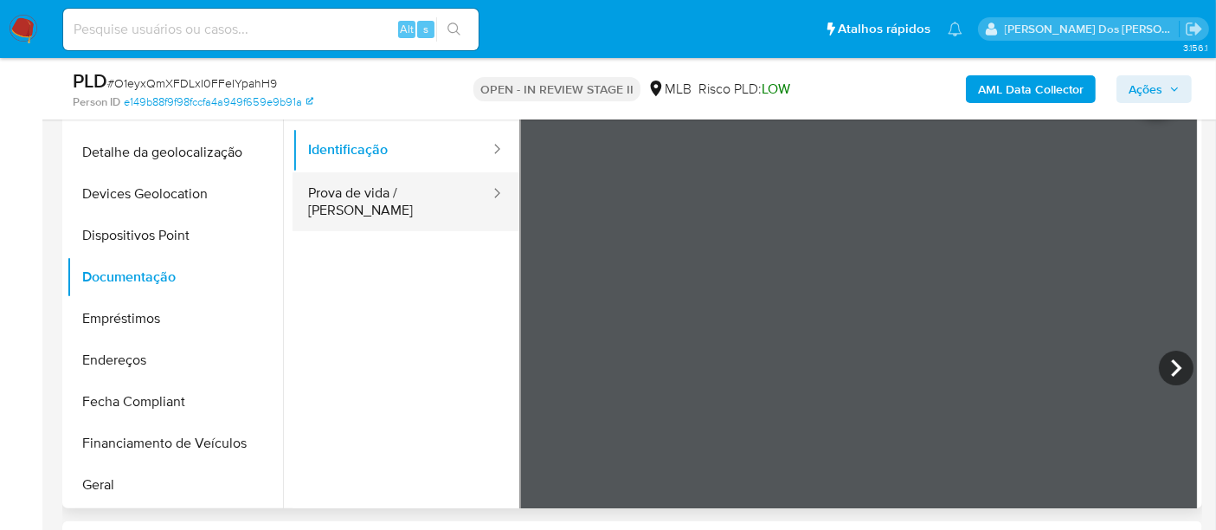
click at [412, 183] on button "Prova de vida / [PERSON_NAME]" at bounding box center [391, 201] width 199 height 59
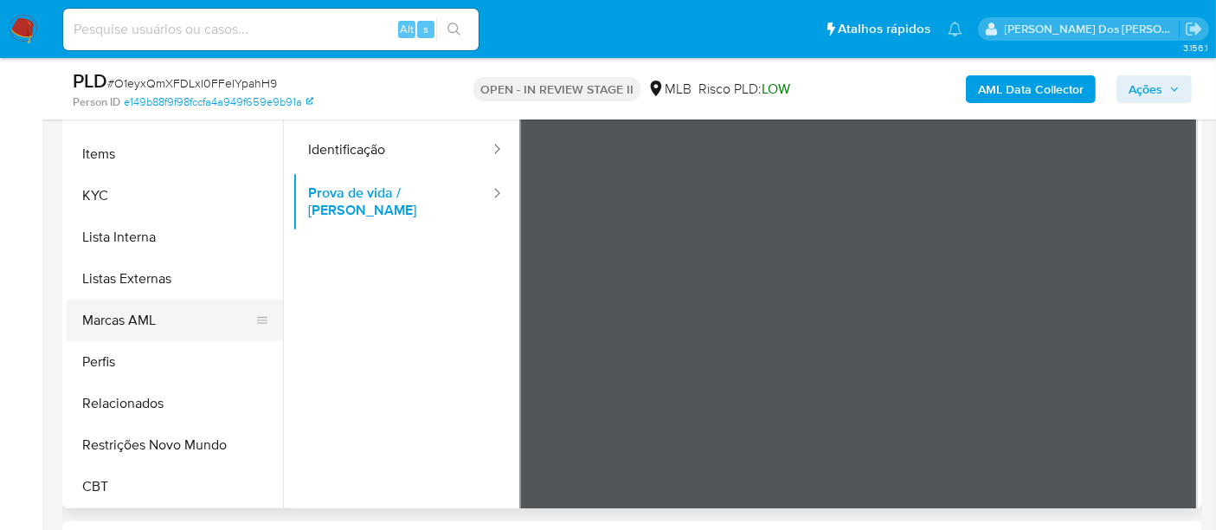
scroll to position [480, 0]
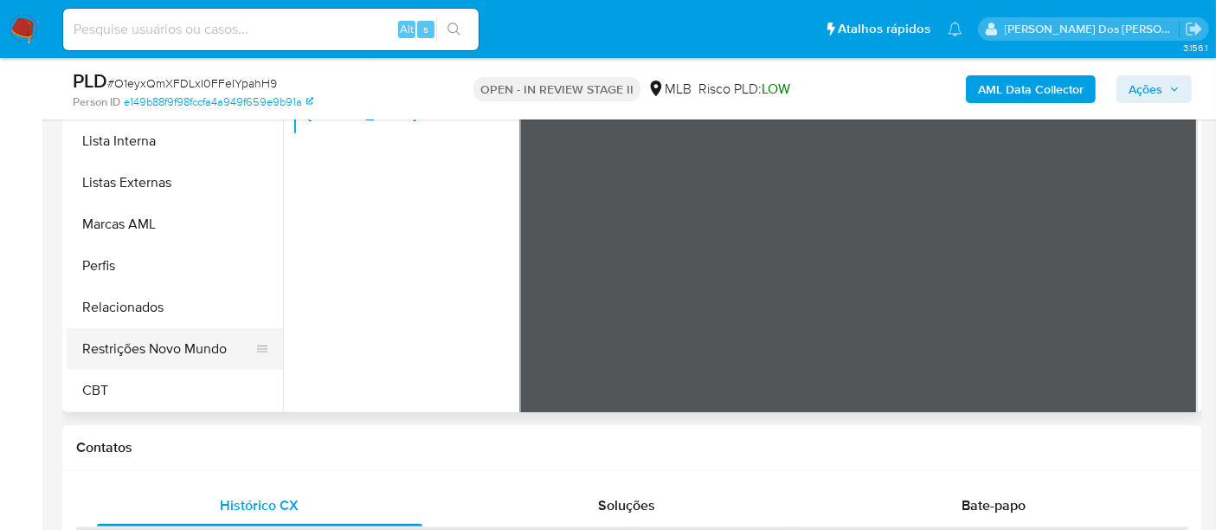
click at [143, 339] on button "Restrições Novo Mundo" at bounding box center [168, 349] width 202 height 42
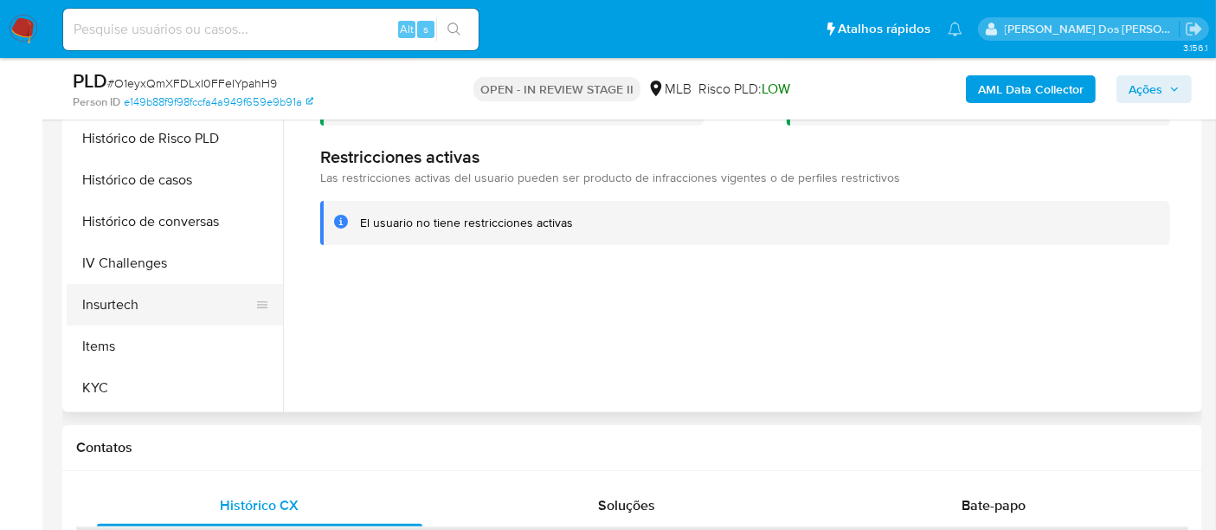
scroll to position [388, 0]
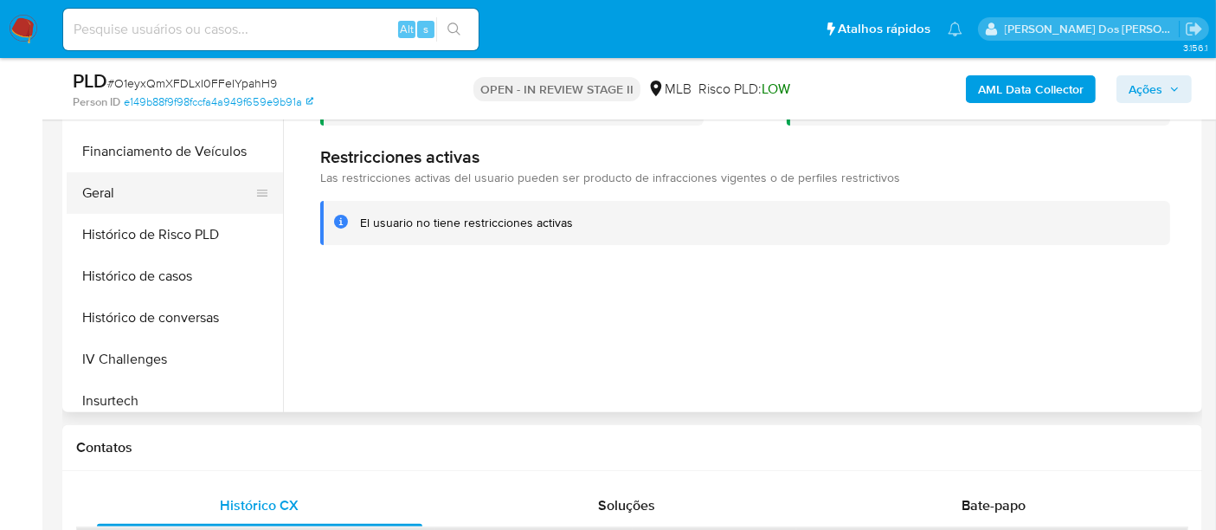
click at [98, 194] on button "Geral" at bounding box center [168, 193] width 202 height 42
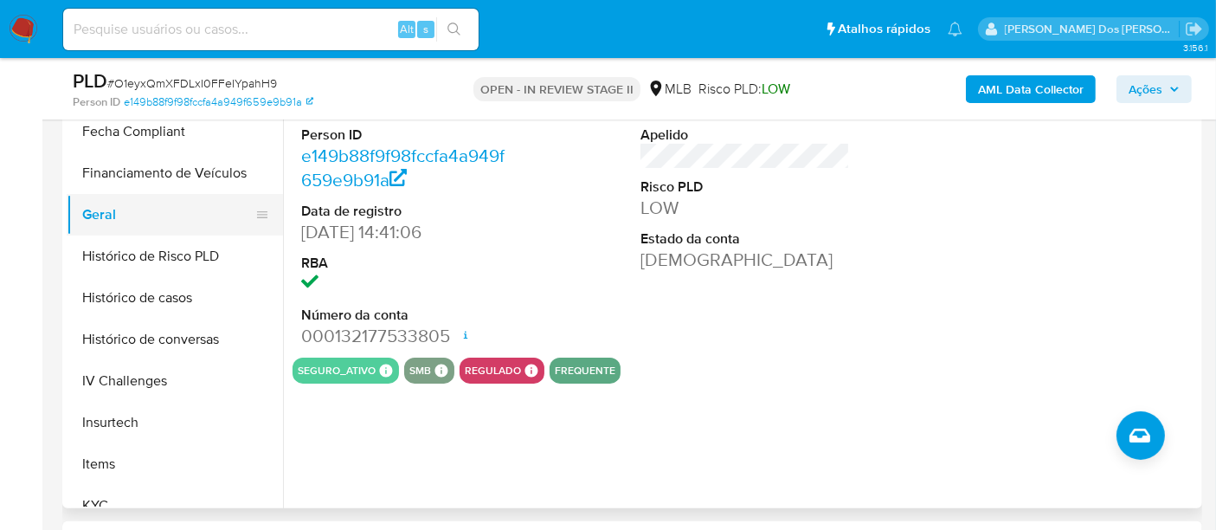
scroll to position [580, 0]
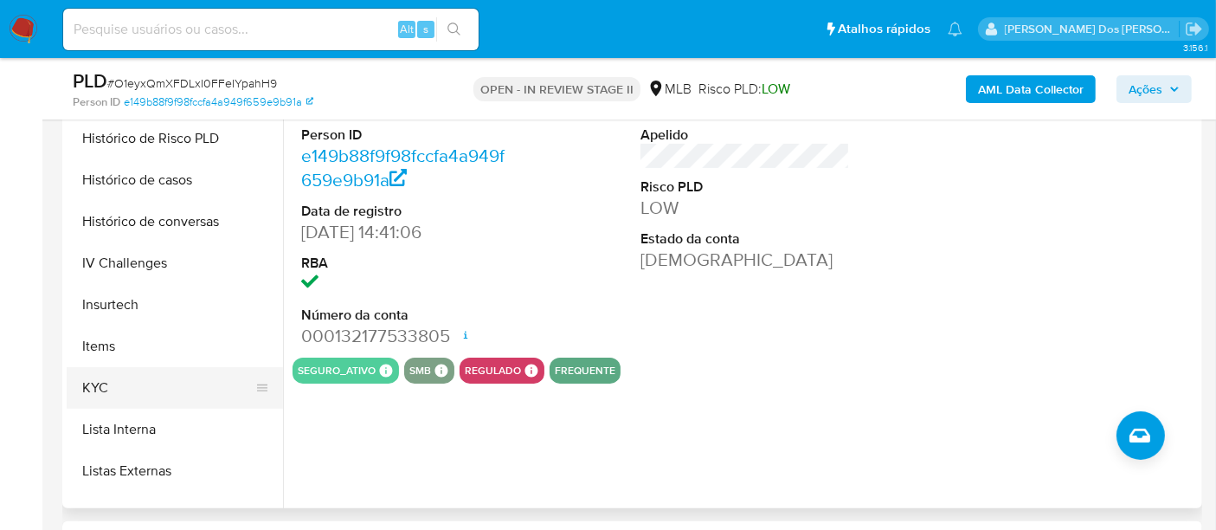
click at [111, 376] on button "KYC" at bounding box center [168, 388] width 202 height 42
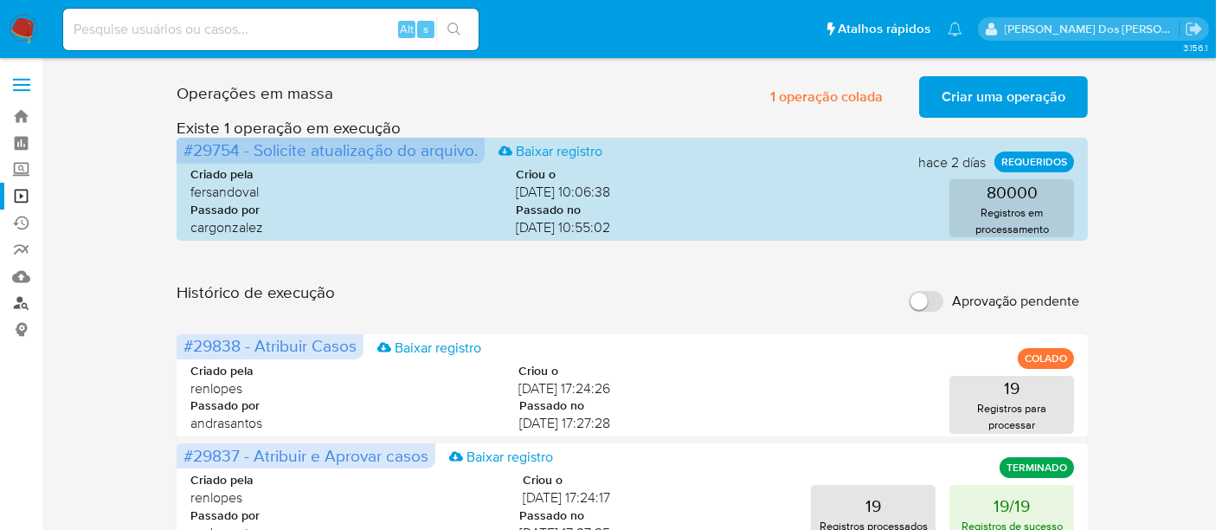
click at [19, 298] on link "Localizador de pessoas" at bounding box center [103, 303] width 206 height 27
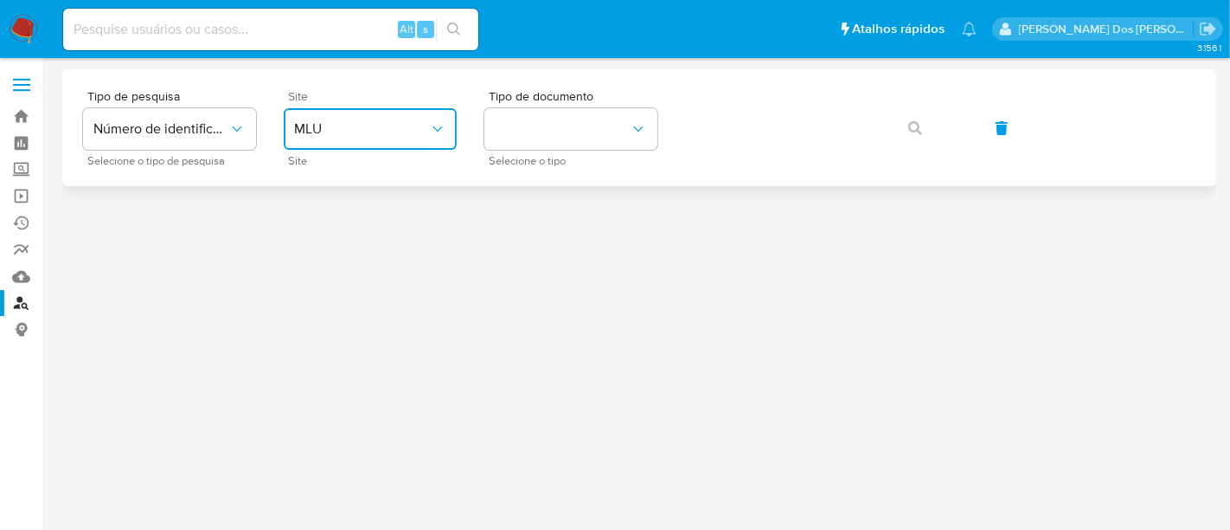
click at [347, 134] on span "MLU" at bounding box center [361, 128] width 135 height 17
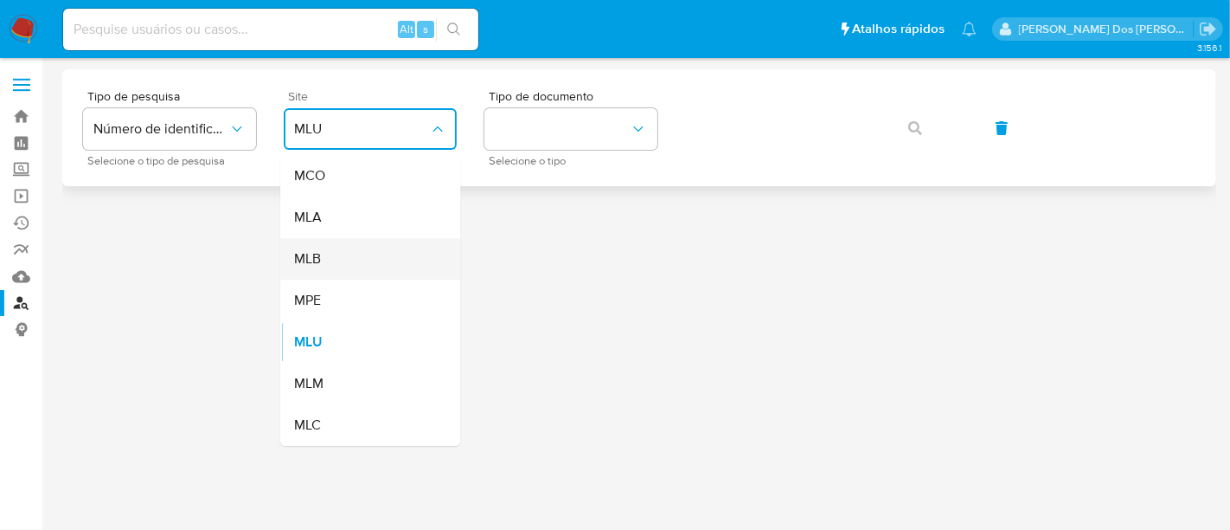
click at [348, 263] on div "MLB" at bounding box center [365, 259] width 142 height 42
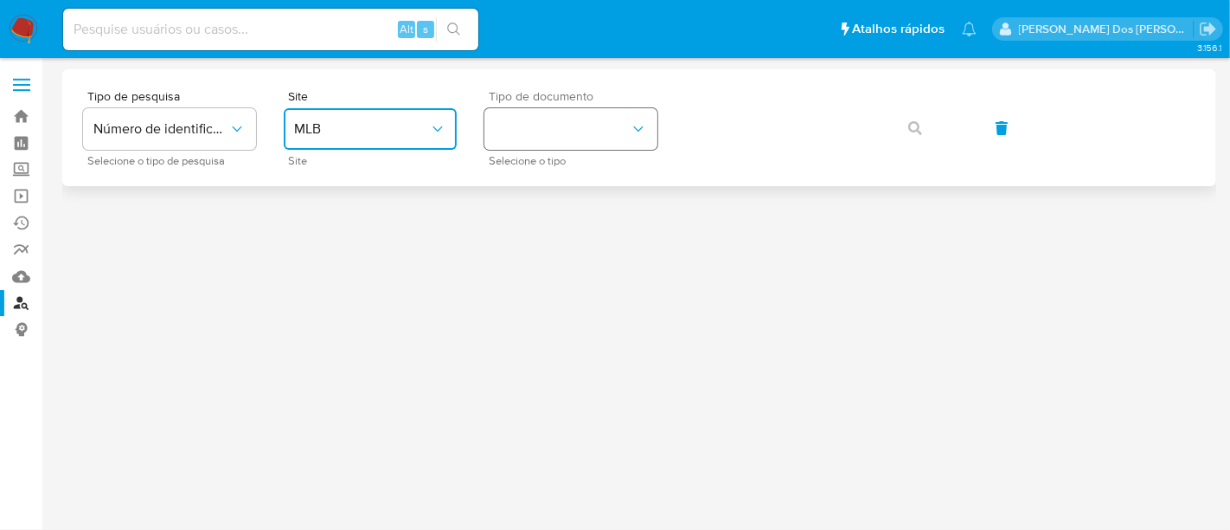
click at [600, 135] on button "identificationType" at bounding box center [571, 129] width 173 height 42
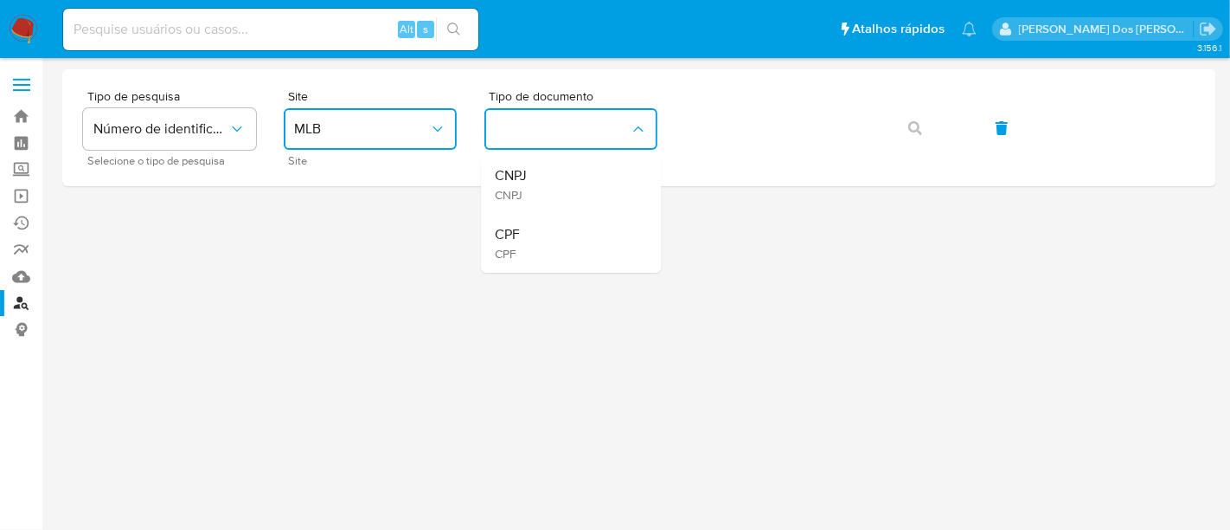
click at [554, 226] on div "CPF CPF" at bounding box center [566, 243] width 142 height 59
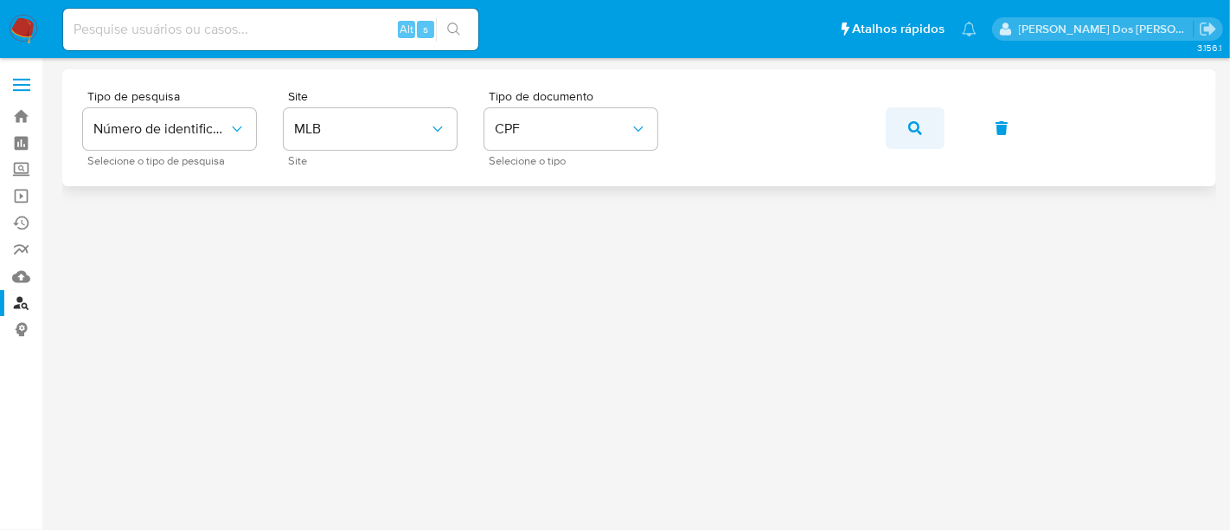
click at [915, 130] on icon "button" at bounding box center [916, 128] width 14 height 14
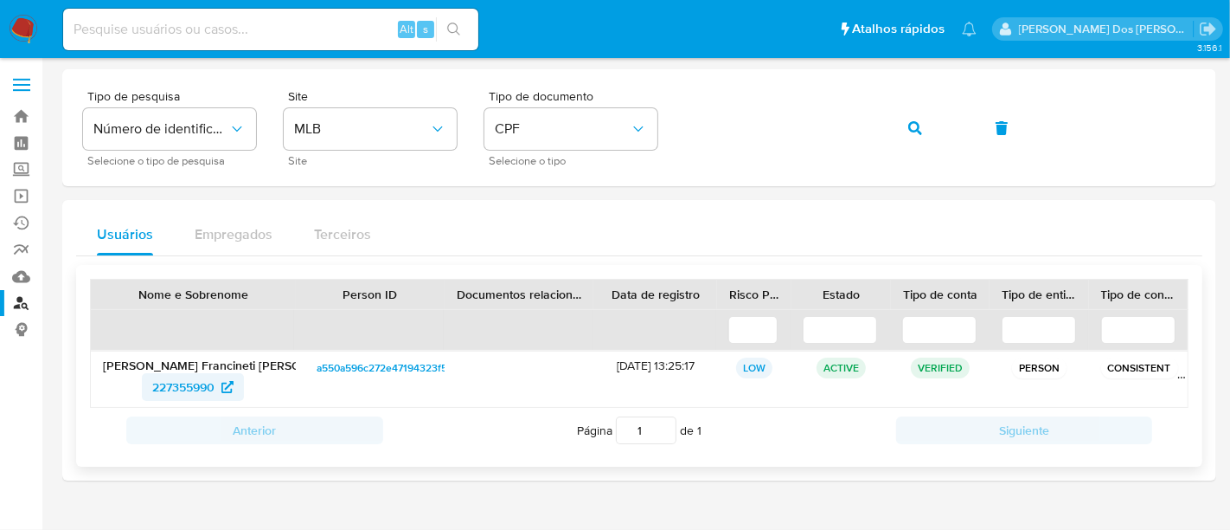
click at [189, 376] on span "227355990" at bounding box center [183, 387] width 62 height 28
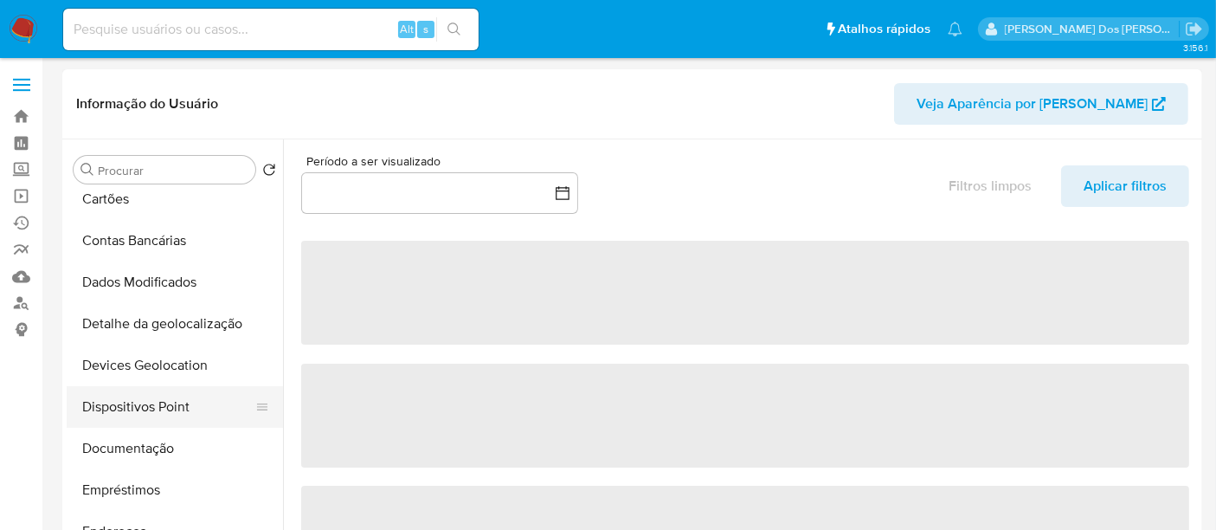
scroll to position [96, 0]
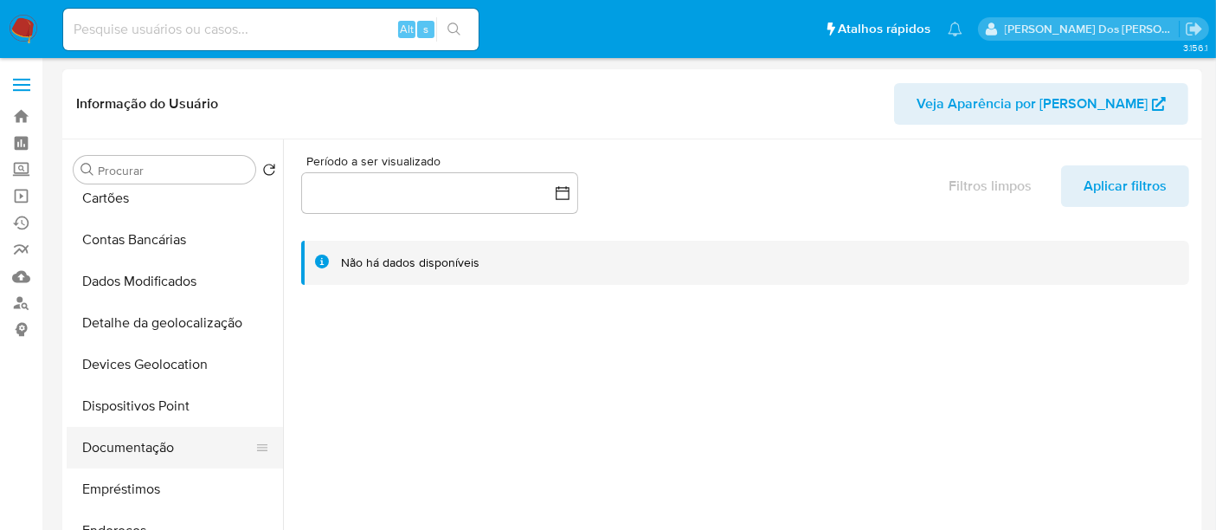
select select "10"
click at [140, 440] on button "Documentação" at bounding box center [168, 448] width 202 height 42
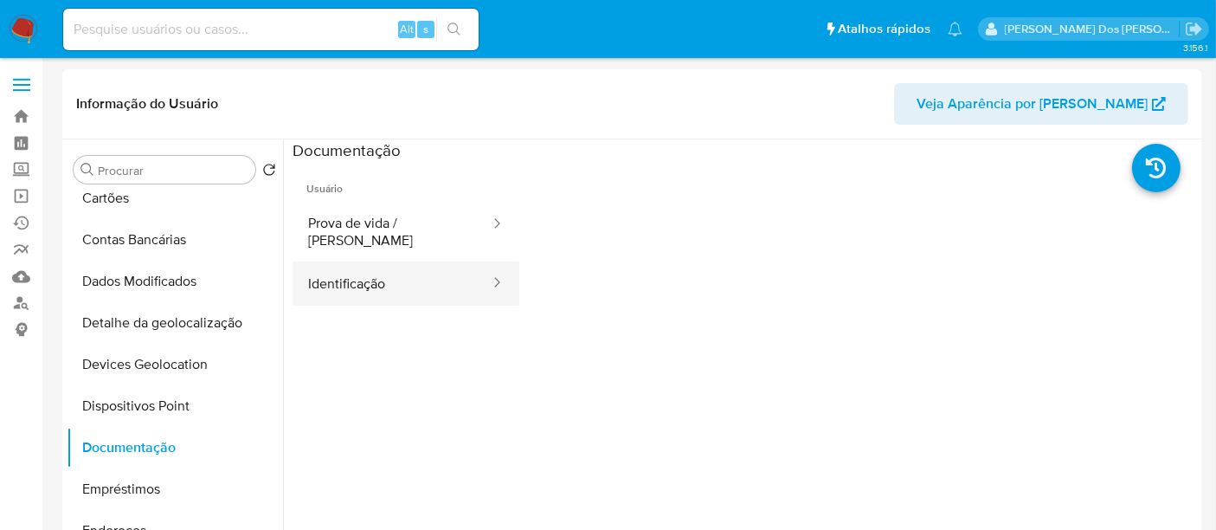
click at [370, 275] on button "Identificação" at bounding box center [391, 283] width 199 height 44
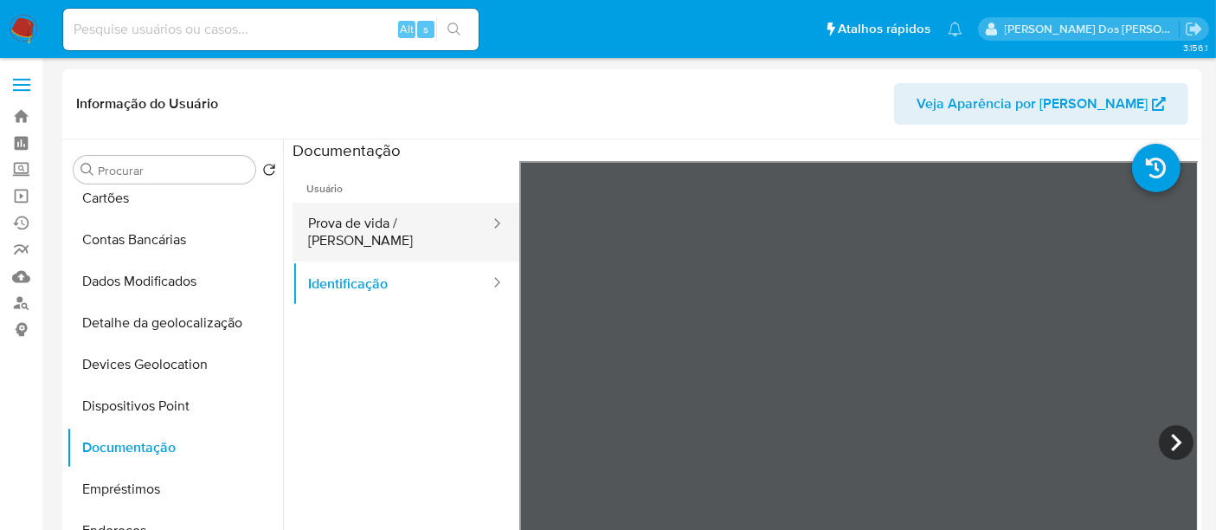
click at [409, 222] on button "Prova de vida / [PERSON_NAME]" at bounding box center [391, 231] width 199 height 59
